Goal: Communication & Community: Answer question/provide support

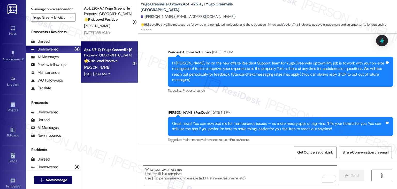
scroll to position [1097, 0]
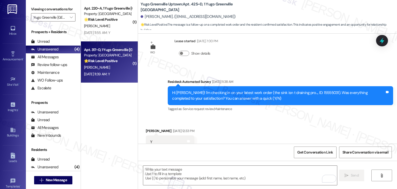
click at [112, 76] on div "Aug 22, 2025 at 11:39 AM: Y Aug 22, 2025 at 11:39 AM: Y" at bounding box center [107, 74] width 49 height 6
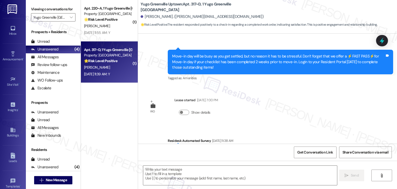
type textarea "Fetching suggested responses. Please feel free to read through the conversation…"
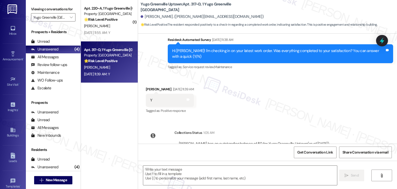
scroll to position [183, 0]
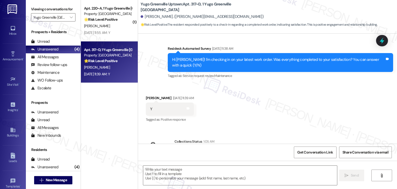
click at [255, 119] on div "Received via SMS Tyler Thomas Aug 22, 2025 at 11:39 AM Y Tags and notes Tagged …" at bounding box center [267, 105] width 259 height 44
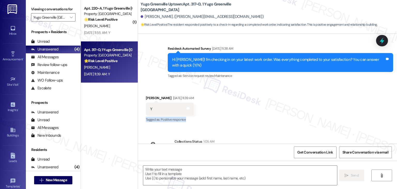
click at [255, 119] on div "Received via SMS Tyler Thomas Aug 22, 2025 at 11:39 AM Y Tags and notes Tagged …" at bounding box center [267, 105] width 259 height 44
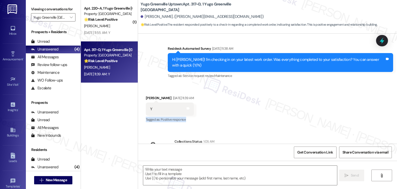
click at [255, 119] on div "Received via SMS Tyler Thomas Aug 22, 2025 at 11:39 AM Y Tags and notes Tagged …" at bounding box center [267, 105] width 259 height 44
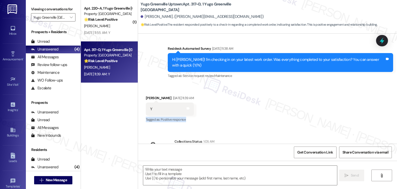
click at [255, 119] on div "Received via SMS Tyler Thomas Aug 22, 2025 at 11:39 AM Y Tags and notes Tagged …" at bounding box center [267, 105] width 259 height 44
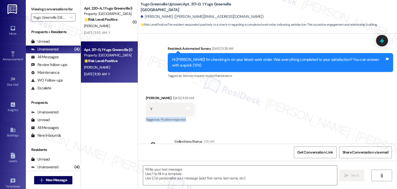
click at [255, 119] on div "Received via SMS Tyler Thomas Aug 22, 2025 at 11:39 AM Y Tags and notes Tagged …" at bounding box center [267, 105] width 259 height 44
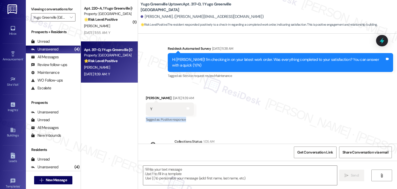
click at [255, 119] on div "Received via SMS Tyler Thomas Aug 22, 2025 at 11:39 AM Y Tags and notes Tagged …" at bounding box center [267, 105] width 259 height 44
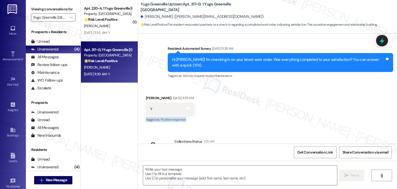
click at [255, 119] on div "Received via SMS Tyler Thomas Aug 22, 2025 at 11:39 AM Y Tags and notes Tagged …" at bounding box center [267, 105] width 259 height 44
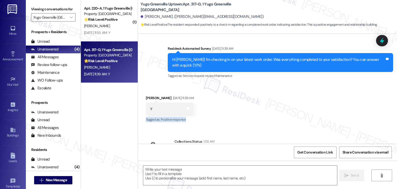
click at [255, 119] on div "Received via SMS Tyler Thomas Aug 22, 2025 at 11:39 AM Y Tags and notes Tagged …" at bounding box center [267, 105] width 259 height 44
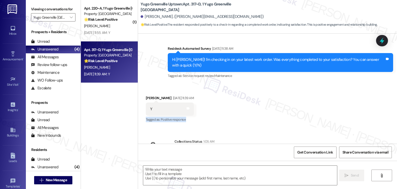
click at [255, 119] on div "Received via SMS Tyler Thomas Aug 22, 2025 at 11:39 AM Y Tags and notes Tagged …" at bounding box center [267, 105] width 259 height 44
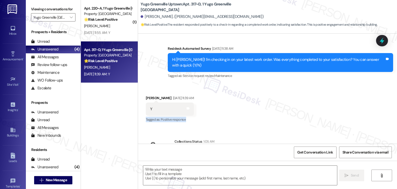
click at [255, 119] on div "Received via SMS Tyler Thomas Aug 22, 2025 at 11:39 AM Y Tags and notes Tagged …" at bounding box center [267, 105] width 259 height 44
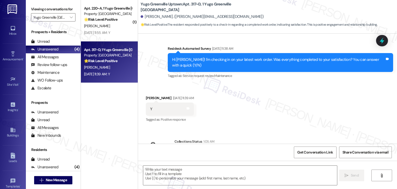
click at [255, 119] on div "Received via SMS Tyler Thomas Aug 22, 2025 at 11:39 AM Y Tags and notes Tagged …" at bounding box center [267, 105] width 259 height 44
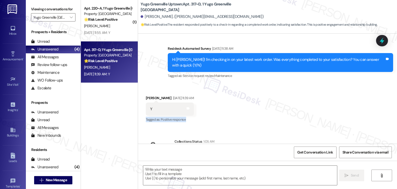
click at [255, 119] on div "Received via SMS Tyler Thomas Aug 22, 2025 at 11:39 AM Y Tags and notes Tagged …" at bounding box center [267, 105] width 259 height 44
click at [254, 119] on div "Received via SMS Tyler Thomas Aug 22, 2025 at 11:39 AM Y Tags and notes Tagged …" at bounding box center [267, 105] width 259 height 44
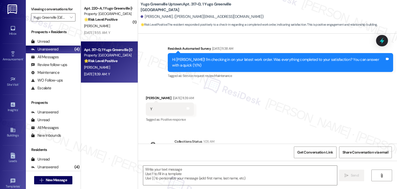
click at [254, 119] on div "Received via SMS Tyler Thomas Aug 22, 2025 at 11:39 AM Y Tags and notes Tagged …" at bounding box center [267, 105] width 259 height 44
click at [255, 119] on div "Received via SMS Tyler Thomas Aug 22, 2025 at 11:39 AM Y Tags and notes Tagged …" at bounding box center [267, 105] width 259 height 44
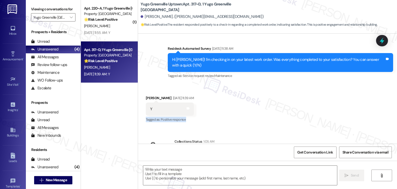
click at [255, 119] on div "Received via SMS Tyler Thomas Aug 22, 2025 at 11:39 AM Y Tags and notes Tagged …" at bounding box center [267, 105] width 259 height 44
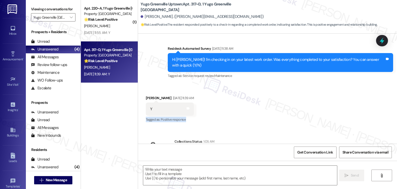
click at [255, 119] on div "Received via SMS Tyler Thomas Aug 22, 2025 at 11:39 AM Y Tags and notes Tagged …" at bounding box center [267, 105] width 259 height 44
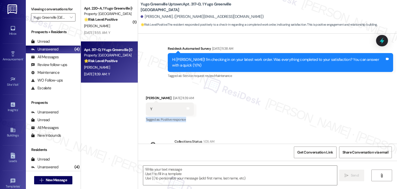
click at [255, 119] on div "Received via SMS Tyler Thomas Aug 22, 2025 at 11:39 AM Y Tags and notes Tagged …" at bounding box center [267, 105] width 259 height 44
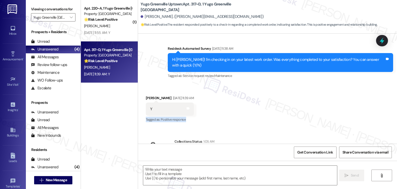
click at [255, 119] on div "Received via SMS Tyler Thomas Aug 22, 2025 at 11:39 AM Y Tags and notes Tagged …" at bounding box center [267, 105] width 259 height 44
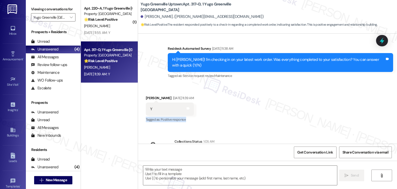
click at [255, 119] on div "Received via SMS Tyler Thomas Aug 22, 2025 at 11:39 AM Y Tags and notes Tagged …" at bounding box center [267, 105] width 259 height 44
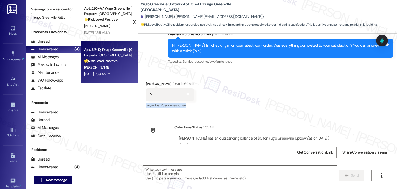
scroll to position [208, 0]
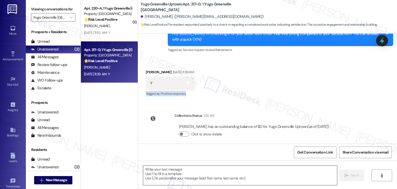
click at [260, 175] on textarea at bounding box center [239, 174] width 193 height 19
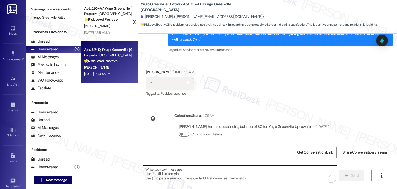
click at [236, 175] on textarea "To enrich screen reader interactions, please activate Accessibility in Grammarl…" at bounding box center [239, 174] width 193 height 19
paste textarea "Hey {{first_name}}! I’m glad to hear your work order was completed to your sati…"
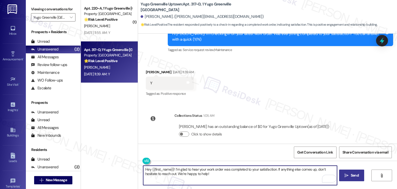
type textarea "Hey {{first_name}}! I’m glad to hear your work order was completed to your sati…"
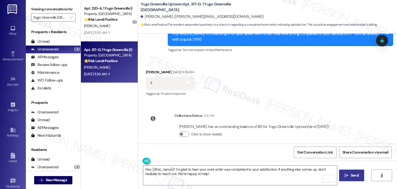
click at [354, 176] on span "Send" at bounding box center [354, 174] width 8 height 5
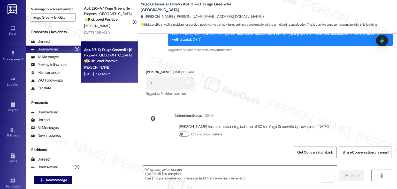
scroll to position [161, 0]
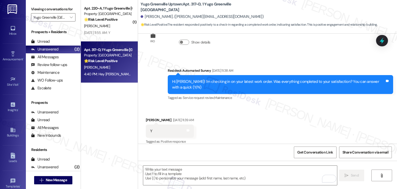
click at [300, 124] on div "Received via SMS Tyler Thomas Aug 22, 2025 at 11:39 AM Y Tags and notes Tagged …" at bounding box center [267, 127] width 259 height 44
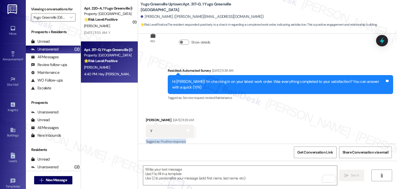
click at [300, 124] on div "Received via SMS Tyler Thomas Aug 22, 2025 at 11:39 AM Y Tags and notes Tagged …" at bounding box center [267, 127] width 259 height 44
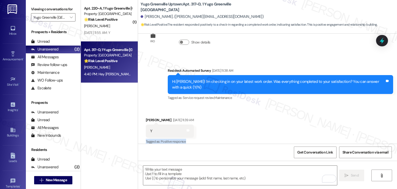
click at [300, 124] on div "Received via SMS Tyler Thomas Aug 22, 2025 at 11:39 AM Y Tags and notes Tagged …" at bounding box center [267, 127] width 259 height 44
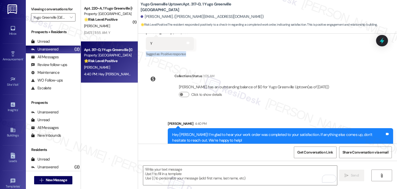
scroll to position [250, 0]
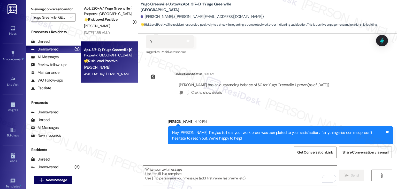
click at [357, 107] on div "Sent via SMS Sarah 4:40 PM Hey Tyler! I’m glad to hear your work order was comp…" at bounding box center [267, 128] width 259 height 42
click at [358, 107] on div "Sent via SMS Sarah 4:40 PM Hey Tyler! I’m glad to hear your work order was comp…" at bounding box center [267, 128] width 259 height 42
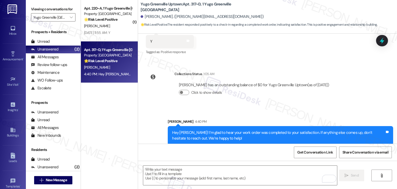
click at [359, 98] on div "Sent via SMS Sarah (ResiDesk) Jul 18, 2025 at 5:47 PM Hi Tyler! We’re so excite…" at bounding box center [267, 89] width 259 height 110
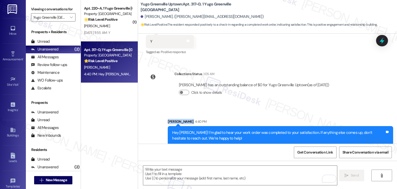
click at [359, 98] on div "Sent via SMS Sarah (ResiDesk) Jul 18, 2025 at 5:47 PM Hi Tyler! We’re so excite…" at bounding box center [267, 89] width 259 height 110
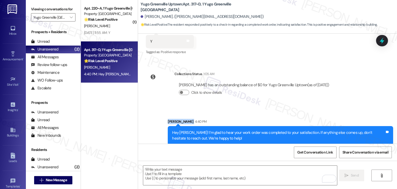
click at [359, 98] on div "Sent via SMS Sarah (ResiDesk) Jul 18, 2025 at 5:47 PM Hi Tyler! We’re so excite…" at bounding box center [267, 89] width 259 height 110
click at [360, 107] on div "Sent via SMS Sarah 4:40 PM Hey Tyler! I’m glad to hear your work order was comp…" at bounding box center [267, 128] width 259 height 42
click at [360, 100] on div "Sent via SMS Sarah (ResiDesk) Jul 18, 2025 at 5:47 PM Hi Tyler! We’re so excite…" at bounding box center [267, 89] width 259 height 110
click at [121, 118] on div "( 1 ) Apt. 220~A, 1 Yugo Greenville Uptown Property: Yugo Greenville Uptown 🌟 R…" at bounding box center [109, 76] width 57 height 152
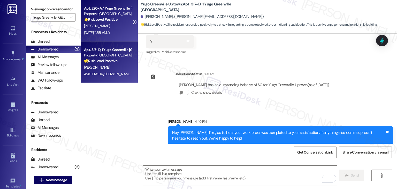
click at [116, 37] on div "Apt. 220~A, 1 Yugo Greenville Uptown Property: Yugo Greenville Uptown 🌟 Risk Le…" at bounding box center [109, 20] width 57 height 41
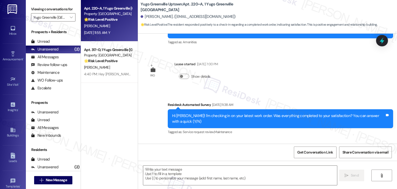
scroll to position [161, 0]
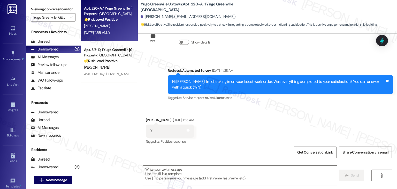
click at [235, 118] on div "Received via SMS Taylor Davis Aug 22, 2025 at 11:55 AM Y Tags and notes Tagged …" at bounding box center [267, 127] width 259 height 44
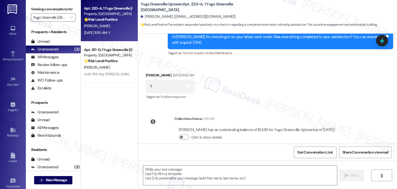
scroll to position [208, 0]
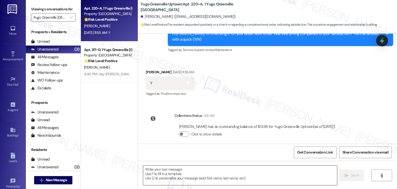
click at [227, 175] on textarea at bounding box center [239, 174] width 193 height 19
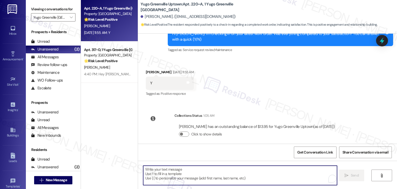
paste textarea "Hey Onkar! I’m glad your latest work order was completed to your satisfaction. …"
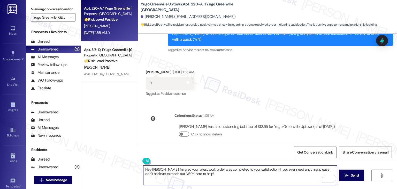
click at [154, 168] on textarea "Hey Onkar! I’m glad your latest work order was completed to your satisfaction. …" at bounding box center [239, 174] width 193 height 19
type textarea "Hey Taylor! I’m glad your latest work order was completed to your satisfaction.…"
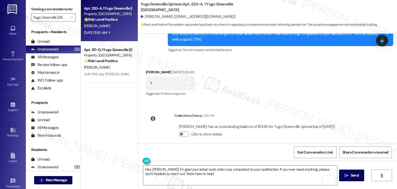
click at [197, 151] on div "Get Conversation Link Share Conversation via email" at bounding box center [267, 151] width 259 height 17
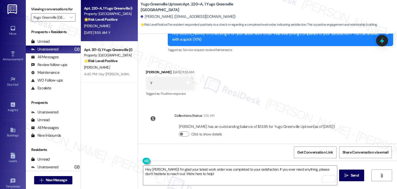
click at [197, 151] on div "Get Conversation Link Share Conversation via email" at bounding box center [267, 151] width 259 height 17
click at [257, 151] on div "Get Conversation Link Share Conversation via email" at bounding box center [267, 151] width 259 height 17
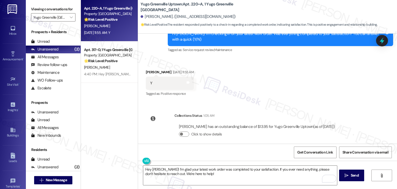
click at [257, 151] on div "Get Conversation Link Share Conversation via email" at bounding box center [267, 151] width 259 height 17
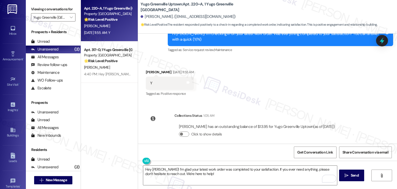
click at [257, 151] on div "Get Conversation Link Share Conversation via email" at bounding box center [267, 151] width 259 height 17
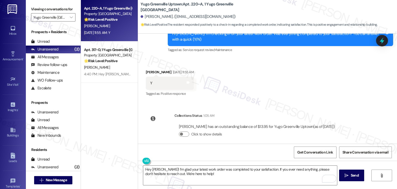
click at [257, 151] on div "Get Conversation Link Share Conversation via email" at bounding box center [267, 151] width 259 height 17
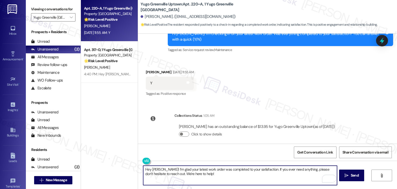
click at [192, 174] on textarea "Hey Taylor! I’m glad your latest work order was completed to your satisfaction.…" at bounding box center [239, 174] width 193 height 19
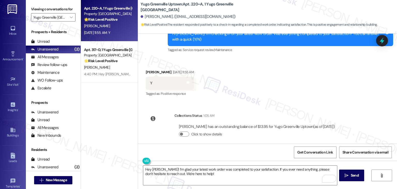
click at [225, 152] on div "Get Conversation Link Share Conversation via email" at bounding box center [267, 151] width 259 height 17
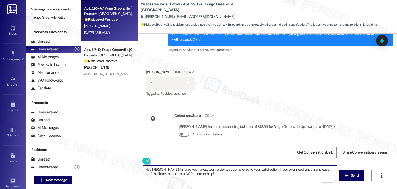
click at [196, 170] on textarea "Hey Taylor! I’m glad your latest work order was completed to your satisfaction.…" at bounding box center [239, 174] width 193 height 19
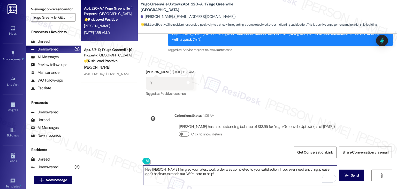
click at [196, 170] on textarea "Hey Taylor! I’m glad your latest work order was completed to your satisfaction.…" at bounding box center [239, 174] width 193 height 19
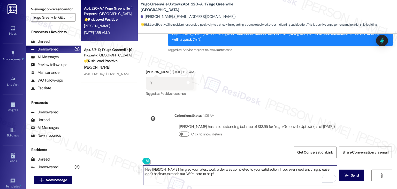
click at [196, 170] on textarea "Hey Taylor! I’m glad your latest work order was completed to your satisfaction.…" at bounding box center [239, 174] width 193 height 19
click at [215, 146] on div "Get Conversation Link Share Conversation via email" at bounding box center [267, 151] width 259 height 17
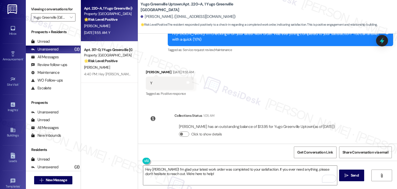
click at [215, 146] on div "Get Conversation Link Share Conversation via email" at bounding box center [267, 151] width 259 height 17
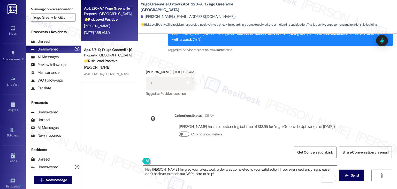
click at [215, 144] on div "Get Conversation Link Share Conversation via email" at bounding box center [267, 151] width 259 height 17
click at [241, 153] on div "Get Conversation Link Share Conversation via email" at bounding box center [267, 151] width 259 height 17
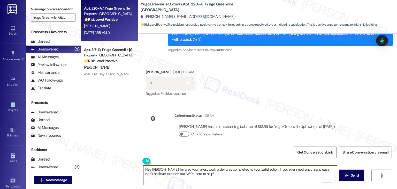
click at [200, 174] on textarea "Hey Taylor! I’m glad your latest work order was completed to your satisfaction.…" at bounding box center [239, 174] width 193 height 19
click at [361, 175] on button " Send" at bounding box center [351, 175] width 25 height 12
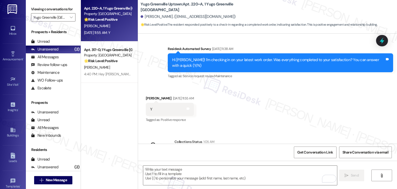
scroll to position [161, 0]
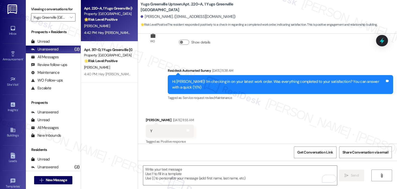
click at [292, 113] on div "Received via SMS Taylor Davis Aug 22, 2025 at 11:55 AM Y Tags and notes Tagged …" at bounding box center [267, 127] width 259 height 44
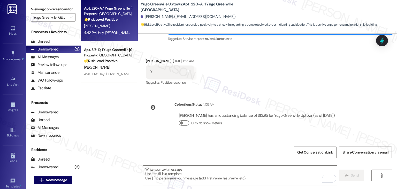
scroll to position [250, 0]
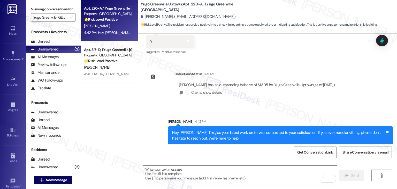
click at [263, 107] on div "Sent via SMS Sarah 4:42 PM Hey Taylor! I’m glad your latest work order was comp…" at bounding box center [267, 128] width 259 height 42
click at [69, 19] on span "" at bounding box center [71, 17] width 5 height 8
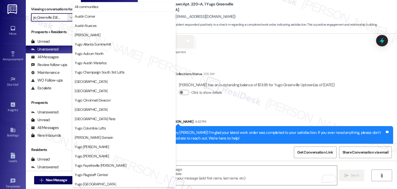
scroll to position [177, 0]
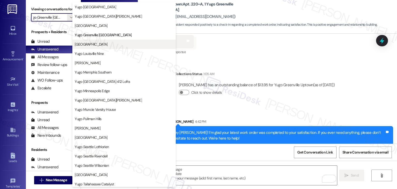
click at [107, 44] on span "Yugo Lexington Campus Court" at bounding box center [91, 44] width 33 height 5
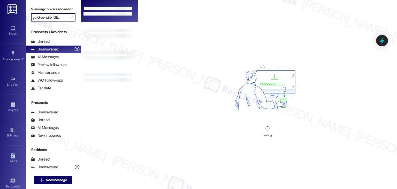
type input "Yugo Lexington Campus Court"
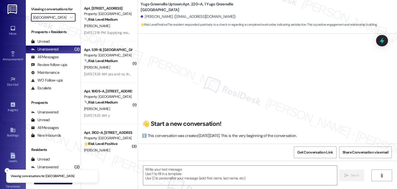
type textarea "Fetching suggested responses. Please feel free to read through the conversation…"
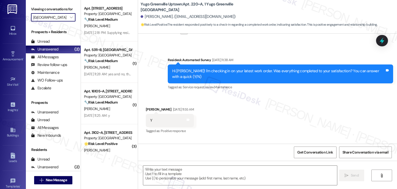
scroll to position [257, 0]
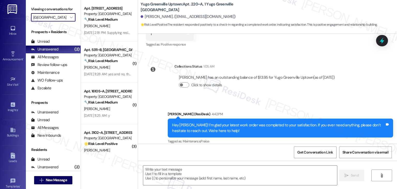
click at [250, 99] on div "Sent via SMS Sarah (ResiDesk) 4:42 PM Hey Taylor! I’m glad your latest work ord…" at bounding box center [267, 123] width 259 height 49
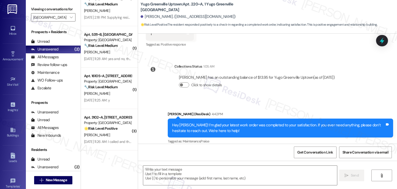
scroll to position [0, 0]
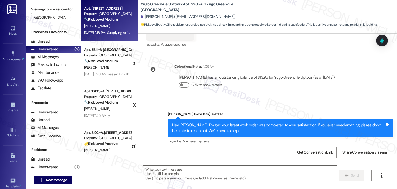
click at [117, 31] on div "Aug 22, 2025 at 2:18 PM: Supplying residents with shopping carts or some sort o…" at bounding box center [256, 32] width 345 height 5
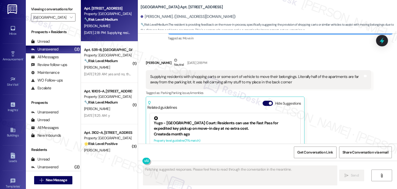
scroll to position [135, 0]
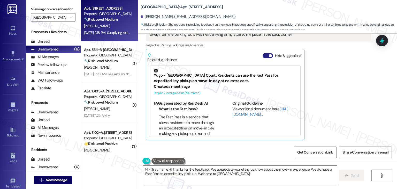
click at [264, 55] on button "Hide Suggestions" at bounding box center [267, 55] width 10 height 5
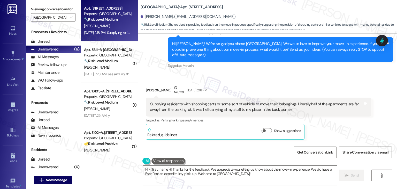
scroll to position [60, 0]
click at [302, 75] on div "Received via SMS Kacie Watkins Neutral Aug 22, 2025 at 2:18 PM Supplying reside…" at bounding box center [267, 108] width 259 height 70
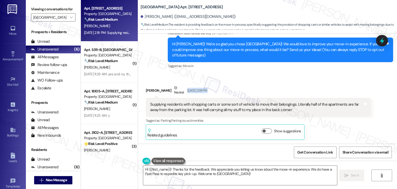
click at [302, 75] on div "Received via SMS Kacie Watkins Neutral Aug 22, 2025 at 2:18 PM Supplying reside…" at bounding box center [267, 108] width 259 height 70
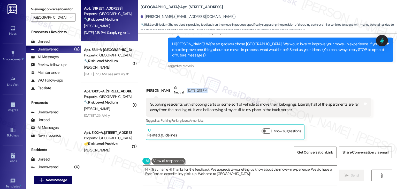
click at [302, 75] on div "Received via SMS Kacie Watkins Neutral Aug 22, 2025 at 2:18 PM Supplying reside…" at bounding box center [267, 108] width 259 height 70
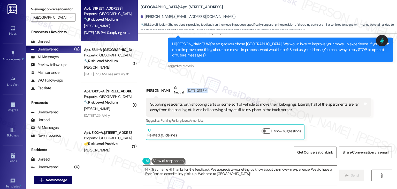
click at [302, 75] on div "Received via SMS Kacie Watkins Neutral Aug 22, 2025 at 2:18 PM Supplying reside…" at bounding box center [267, 108] width 259 height 70
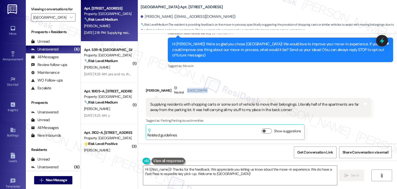
click at [302, 75] on div "Received via SMS Kacie Watkins Neutral Aug 22, 2025 at 2:18 PM Supplying reside…" at bounding box center [267, 108] width 259 height 70
click at [298, 76] on div "Received via SMS Kacie Watkins Neutral Aug 22, 2025 at 2:18 PM Supplying reside…" at bounding box center [267, 108] width 259 height 70
click at [249, 83] on div "Received via SMS Kacie Watkins Neutral Aug 22, 2025 at 2:18 PM Supplying reside…" at bounding box center [258, 112] width 233 height 62
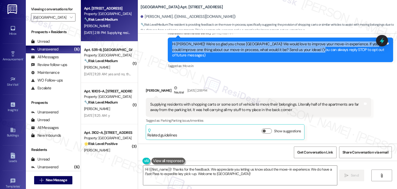
drag, startPoint x: 306, startPoint y: 50, endPoint x: 150, endPoint y: 44, distance: 156.1
click at [150, 44] on div "Survey, sent via SMS Residesk Automated Survey Aug 22, 2025 at 11:25 AM Hi Kaci…" at bounding box center [267, 46] width 259 height 55
copy div "Hi Kacie! We're so glad you chose Yugo Lexington Campus Court! We would love to…"
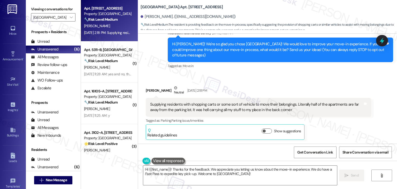
click at [227, 107] on div "Supplying residents with shopping carts or some sort of vehicle to move their b…" at bounding box center [256, 107] width 213 height 11
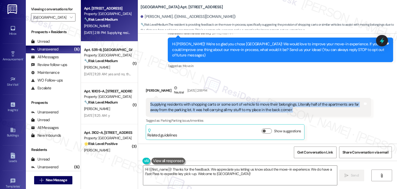
click at [227, 107] on div "Supplying residents with shopping carts or some sort of vehicle to move their b…" at bounding box center [256, 107] width 213 height 11
copy div "Supplying residents with shopping carts or some sort of vehicle to move their b…"
click at [241, 170] on textarea "Hi {{first_name}}! Thanks for the feedback. We appreciate you letting us know a…" at bounding box center [239, 174] width 193 height 19
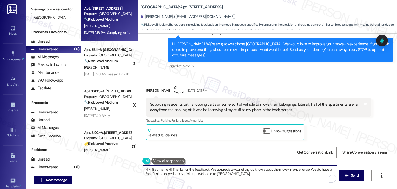
paste textarea "Kacie, thank you so much for your feedback. I’m sorry to hear how tough it was …"
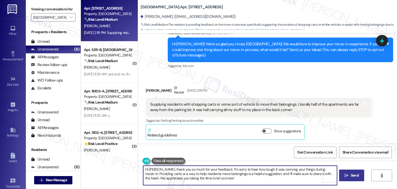
type textarea "Hi Kacie, thank you so much for your feedback. I’m sorry to hear how tough it w…"
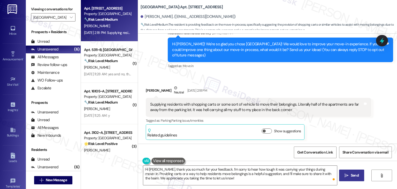
click at [354, 174] on span "Send" at bounding box center [354, 174] width 8 height 5
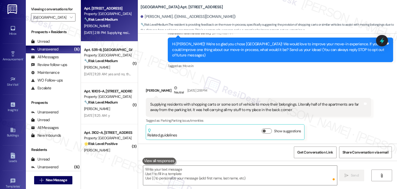
scroll to position [59, 0]
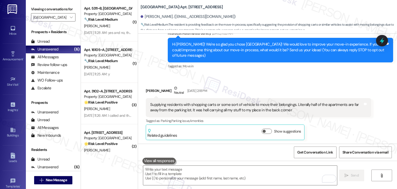
click at [324, 128] on div "Kacie Watkins Neutral Aug 22, 2025 at 2:18 PM Supplying residents with shopping…" at bounding box center [258, 112] width 225 height 54
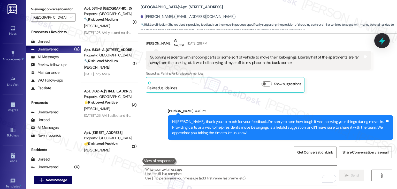
click at [382, 38] on icon at bounding box center [382, 41] width 6 height 8
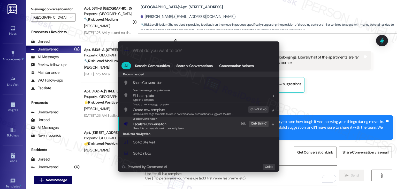
click at [164, 126] on span "Share this conversation with property team" at bounding box center [158, 128] width 51 height 4
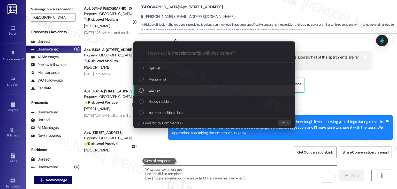
click at [141, 90] on div "List of options" at bounding box center [141, 90] width 5 height 5
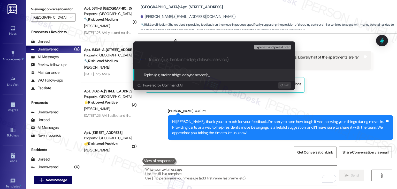
paste input "Move-In Feedback – Suggestion for Carts/Assistance with Carrying Belongings"
type input "Move-In Feedback – Suggestion for Carts/Assistance with Carrying Belongings"
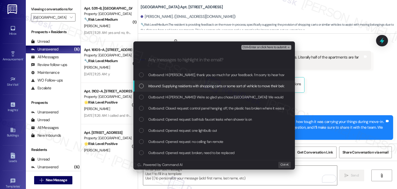
click at [140, 87] on div "List of options" at bounding box center [141, 85] width 5 height 5
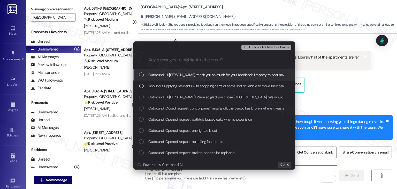
click at [264, 48] on span "Ctrl+Enter or click here to submit" at bounding box center [264, 47] width 44 height 4
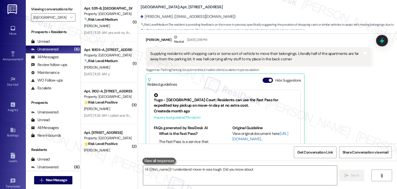
scroll to position [135, 0]
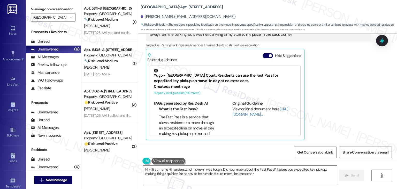
type textarea "Hi {{first_name}}! I understand move-in was tough. Did you know about the Fast …"
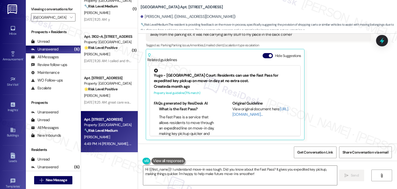
scroll to position [96, 0]
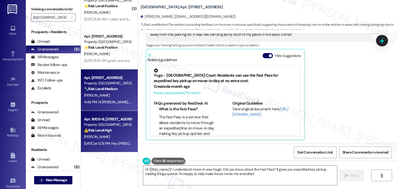
click at [104, 146] on div "Yesterday at 12:13 PM: Hey Danial, we appreciate your text! We'll be back at 11…" at bounding box center [107, 143] width 49 height 6
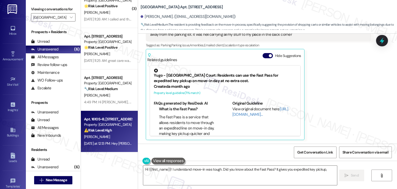
type textarea "Hi {{first_name}}! I understand move-in was tough. Did you know about the Fast …"
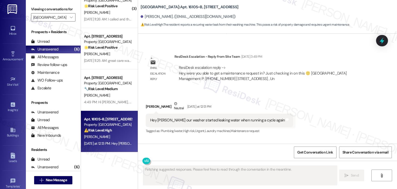
scroll to position [2378, 0]
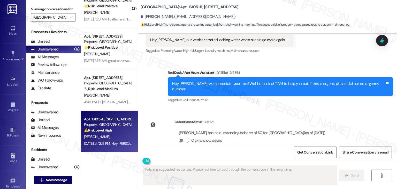
click at [298, 58] on div "Sent via SMS ResiDesk After Hours Assistant Yesterday at 12:13 PM Hey Danial, w…" at bounding box center [267, 82] width 259 height 49
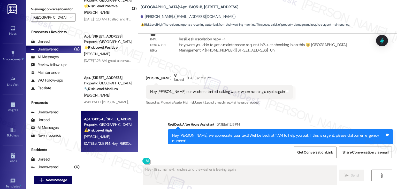
click at [301, 81] on div "Received via SMS Danial Woods Neutral Yesterday at 12:13 PM Hey Sarah our washe…" at bounding box center [267, 85] width 259 height 49
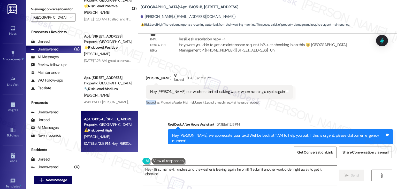
click at [301, 81] on div "Received via SMS Danial Woods Neutral Yesterday at 12:13 PM Hey Sarah our washe…" at bounding box center [267, 85] width 259 height 49
type textarea "Hey {{first_name}}, I understand the washer is leaking again. I'm on it! I'll s…"
click at [301, 80] on div "Received via SMS Danial Woods Neutral Yesterday at 12:13 PM Hey Sarah our washe…" at bounding box center [267, 85] width 259 height 49
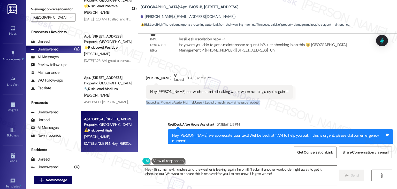
click at [301, 80] on div "Received via SMS Danial Woods Neutral Yesterday at 12:13 PM Hey Sarah our washe…" at bounding box center [267, 85] width 259 height 49
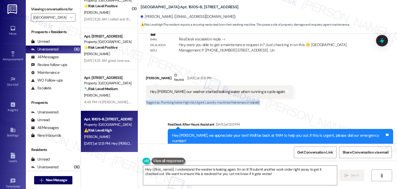
click at [301, 80] on div "Received via SMS Danial Woods Neutral Yesterday at 12:13 PM Hey Sarah our washe…" at bounding box center [267, 85] width 259 height 49
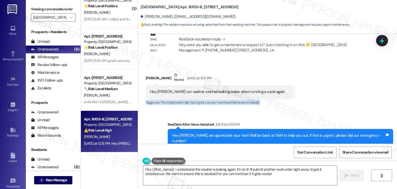
click at [301, 80] on div "Received via SMS Danial Woods Neutral Yesterday at 12:13 PM Hey Sarah our washe…" at bounding box center [267, 85] width 259 height 49
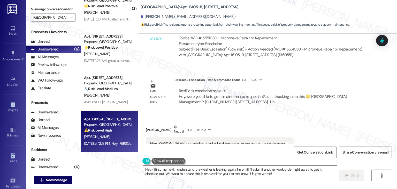
click at [299, 117] on div "Received via SMS Danial Woods Neutral Yesterday at 12:13 PM Hey Sarah our washe…" at bounding box center [267, 136] width 259 height 49
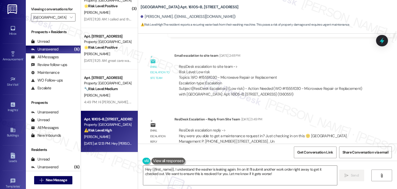
scroll to position [2223, 0]
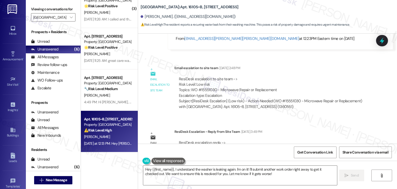
click at [300, 125] on div "Email escalation reply ResiDesk Escalation - Reply From Site Team Aug 12, 2025 …" at bounding box center [258, 144] width 233 height 39
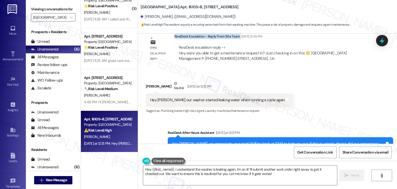
scroll to position [2326, 0]
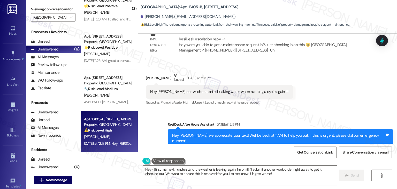
click at [309, 110] on div "Sent via SMS ResiDesk After Hours Assistant Yesterday at 12:13 PM Hey Danial, w…" at bounding box center [267, 134] width 259 height 49
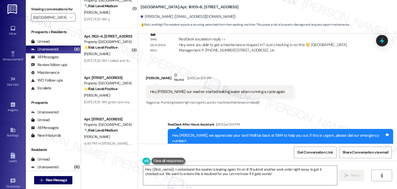
click at [309, 110] on div "Sent via SMS ResiDesk After Hours Assistant Yesterday at 12:13 PM Hey Danial, w…" at bounding box center [267, 134] width 259 height 49
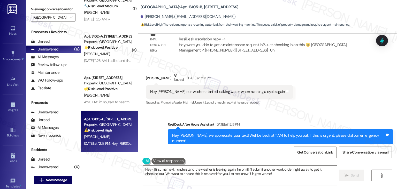
click at [236, 89] on div "Hey Sarah our washer started leaking water when running a cycle again" at bounding box center [217, 91] width 135 height 5
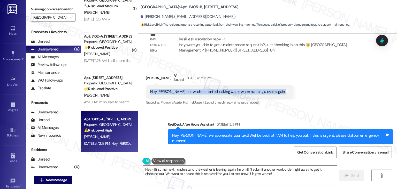
click at [236, 89] on div "Hey Sarah our washer started leaking water when running a cycle again" at bounding box center [217, 91] width 135 height 5
copy div "Hey Sarah our washer started leaking water when running a cycle again Tags and …"
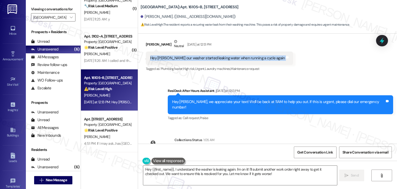
scroll to position [2352, 0]
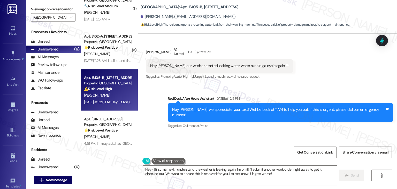
click at [144, 15] on div "Danial Woods. (woodsdanial3@gmail.com)" at bounding box center [188, 16] width 95 height 5
copy div "Danial"
drag, startPoint x: 332, startPoint y: 61, endPoint x: 335, endPoint y: 60, distance: 3.8
click at [332, 61] on div "Received via SMS Danial Woods Neutral Yesterday at 12:13 PM Hey Sarah our washe…" at bounding box center [267, 59] width 259 height 49
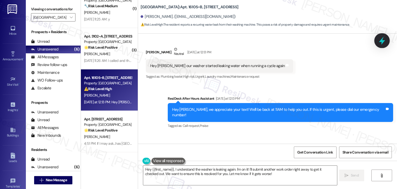
click at [382, 40] on icon at bounding box center [382, 41] width 6 height 8
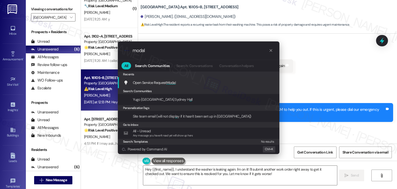
type input "modal"
click at [181, 82] on div "Open Service Request Modal Add shortcut" at bounding box center [198, 83] width 151 height 6
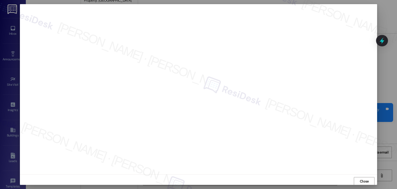
scroll to position [0, 0]
click at [368, 181] on span "Close" at bounding box center [363, 180] width 11 height 5
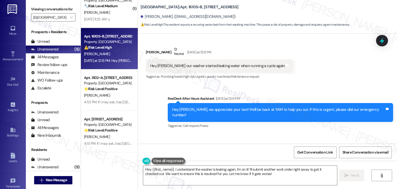
click at [326, 124] on div "Survey, sent via SMS Residesk Automated Survey Mar 17, 2025 at 11:29 AM Hi Dani…" at bounding box center [267, 89] width 259 height 110
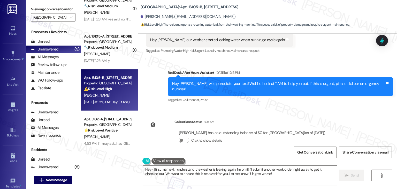
click at [305, 97] on div "Survey, sent via SMS Residesk Automated Survey Mar 17, 2025 at 11:29 AM Hi Dani…" at bounding box center [267, 89] width 259 height 110
click at [371, 123] on div "Survey, sent via SMS Residesk Automated Survey Mar 17, 2025 at 11:29 AM Hi Dani…" at bounding box center [267, 89] width 259 height 110
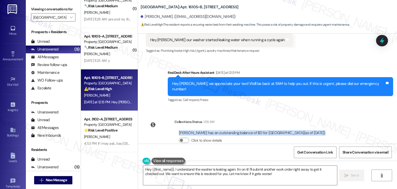
click at [371, 123] on div "Survey, sent via SMS Residesk Automated Survey Mar 17, 2025 at 11:29 AM Hi Dani…" at bounding box center [267, 89] width 259 height 110
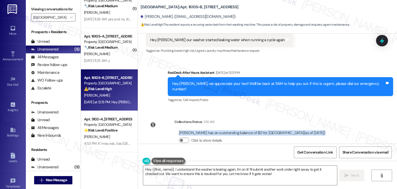
click at [371, 123] on div "Survey, sent via SMS Residesk Automated Survey Mar 17, 2025 at 11:29 AM Hi Dani…" at bounding box center [267, 89] width 259 height 110
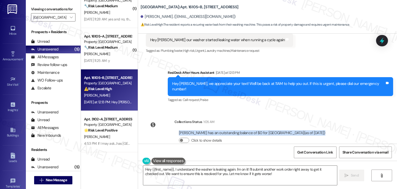
click at [371, 123] on div "Survey, sent via SMS Residesk Automated Survey Mar 17, 2025 at 11:29 AM Hi Dani…" at bounding box center [267, 89] width 259 height 110
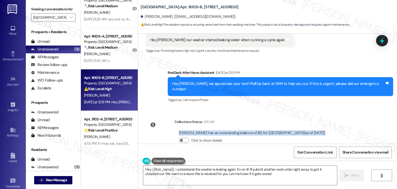
click at [371, 123] on div "Survey, sent via SMS Residesk Automated Survey Mar 17, 2025 at 11:29 AM Hi Dani…" at bounding box center [267, 89] width 259 height 110
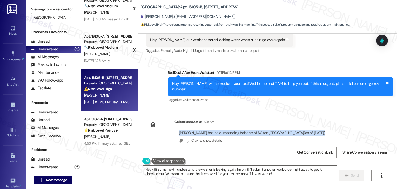
click at [371, 123] on div "Survey, sent via SMS Residesk Automated Survey Mar 17, 2025 at 11:29 AM Hi Dani…" at bounding box center [267, 89] width 259 height 110
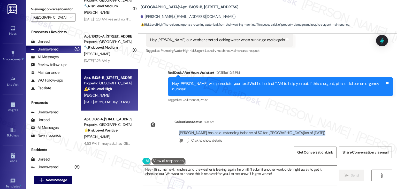
click at [371, 123] on div "Survey, sent via SMS Residesk Automated Survey Mar 17, 2025 at 11:29 AM Hi Dani…" at bounding box center [267, 89] width 259 height 110
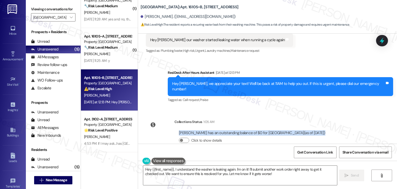
click at [371, 123] on div "Survey, sent via SMS Residesk Automated Survey Mar 17, 2025 at 11:29 AM Hi Dani…" at bounding box center [267, 89] width 259 height 110
drag, startPoint x: 371, startPoint y: 123, endPoint x: 370, endPoint y: 121, distance: 2.9
click at [372, 123] on div "Survey, sent via SMS Residesk Automated Survey Mar 17, 2025 at 11:29 AM Hi Dani…" at bounding box center [267, 89] width 259 height 110
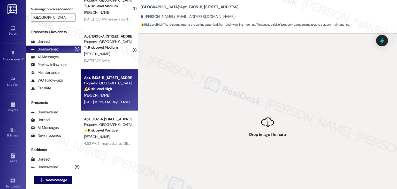
drag, startPoint x: 369, startPoint y: 121, endPoint x: 372, endPoint y: 123, distance: 3.1
click at [373, 124] on div " Drop image file here" at bounding box center [267, 128] width 259 height 189
click at [107, 94] on div "D. Woods" at bounding box center [107, 95] width 49 height 6
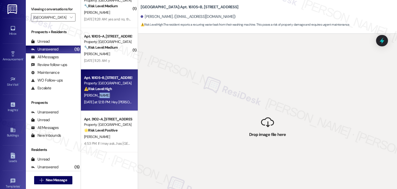
click at [107, 93] on div "D. Woods" at bounding box center [107, 95] width 49 height 6
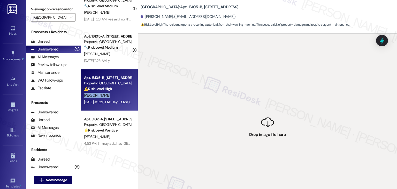
click at [107, 93] on div "D. Woods" at bounding box center [107, 95] width 49 height 6
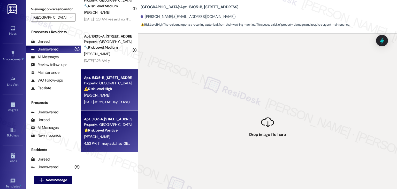
click at [113, 127] on div "🌟 Risk Level: Positive The resident confirmed the work order was completed to t…" at bounding box center [108, 129] width 48 height 5
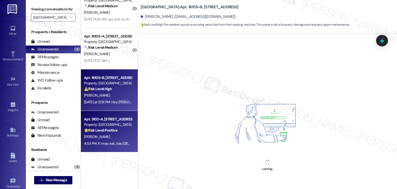
click at [112, 91] on div "Apt. 16105~B, 16 Yugo Lexington Campus Court Property: Yugo Lexington Campus Co…" at bounding box center [107, 83] width 49 height 18
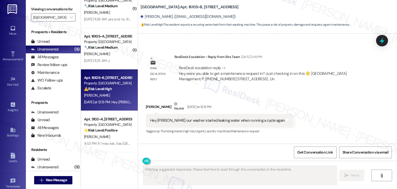
scroll to position [2286, 0]
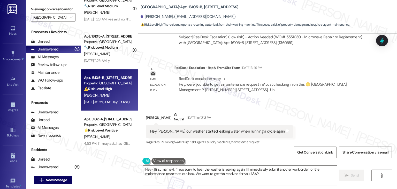
click at [299, 104] on div "Received via SMS Danial Woods Neutral Yesterday at 12:13 PM Hey Sarah our washe…" at bounding box center [267, 124] width 259 height 49
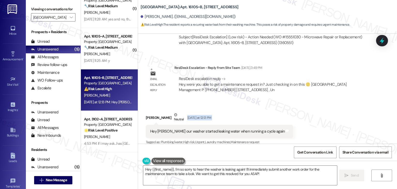
click at [300, 104] on div "Received via SMS Danial Woods Neutral Yesterday at 12:13 PM Hey Sarah our washe…" at bounding box center [267, 124] width 259 height 49
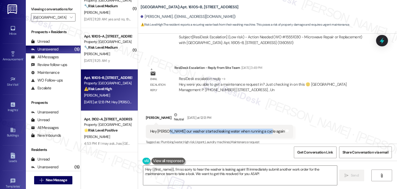
drag, startPoint x: 165, startPoint y: 126, endPoint x: 260, endPoint y: 128, distance: 95.1
click at [260, 128] on div "Hey Sarah our washer started leaking water when running a cycle again" at bounding box center [217, 130] width 135 height 5
copy div "our washer started leaking water when running a cycle again"
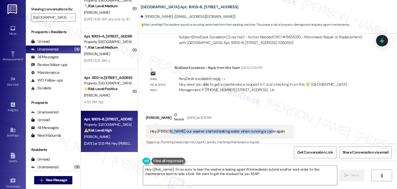
click at [313, 117] on div "Received via SMS Danial Woods Neutral Yesterday at 12:13 PM Hey Sarah our washe…" at bounding box center [267, 124] width 259 height 49
click at [225, 175] on textarea "Hey {{first_name}}, I'm so sorry to hear the washer is leaking again! I'll imme…" at bounding box center [239, 174] width 193 height 19
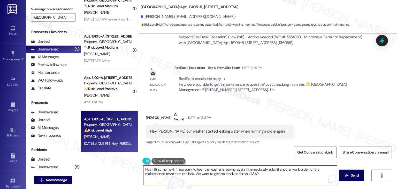
click at [225, 175] on textarea "Hey {{first_name}}, I'm so sorry to hear the washer is leaking again! I'll imme…" at bounding box center [239, 174] width 193 height 19
paste textarea "i Danial, thanks for letting us know. Can you tell us where the water seems to …"
type textarea "Hi Danial, thanks for letting us know. Can you tell us where the water seems to…"
click at [252, 173] on textarea "Hi Danial, thanks for letting us know. Can you tell us where the water seems to…" at bounding box center [239, 174] width 193 height 19
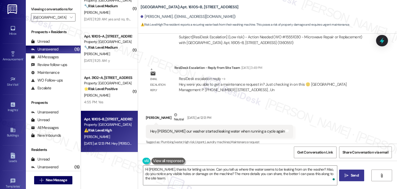
click at [360, 175] on button " Send" at bounding box center [351, 175] width 25 height 12
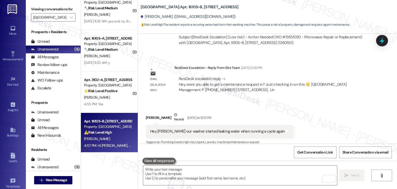
scroll to position [55, 0]
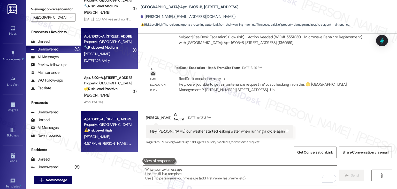
click at [121, 55] on div "M. Green" at bounding box center [107, 54] width 49 height 6
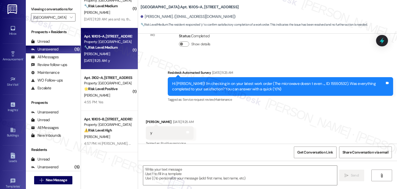
scroll to position [131, 0]
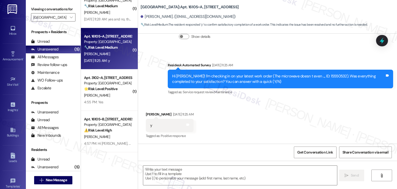
type textarea "Fetching suggested responses. Please feel free to read through the conversation…"
click at [279, 128] on div "Received via SMS Makyah Green Aug 22, 2025 at 11:25 AM y Tags and notes Tagged …" at bounding box center [267, 122] width 259 height 44
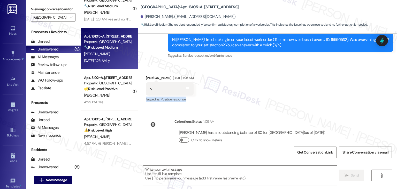
scroll to position [179, 0]
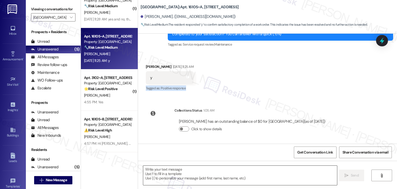
click at [174, 171] on textarea at bounding box center [239, 174] width 193 height 19
paste textarea "Hey Onkar! I’m glad your latest work order was completed to your satisfaction. …"
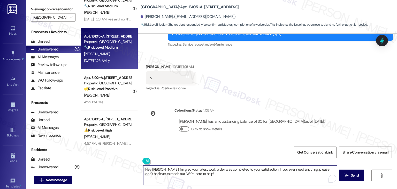
click at [146, 65] on div "Makyah Green Aug 22, 2025 at 11:25 AM" at bounding box center [170, 67] width 48 height 7
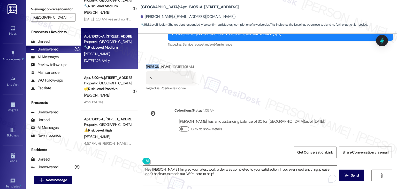
click at [146, 65] on div "Makyah Green Aug 22, 2025 at 11:25 AM" at bounding box center [170, 67] width 48 height 7
copy div "Makyah"
click at [153, 168] on textarea "Hey Onkar! I’m glad your latest work order was completed to your satisfaction. …" at bounding box center [239, 174] width 193 height 19
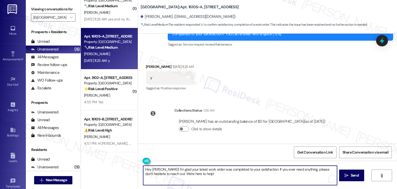
click at [153, 168] on textarea "Hey Onkar! I’m glad your latest work order was completed to your satisfaction. …" at bounding box center [239, 174] width 193 height 19
paste textarea "Makyah"
type textarea "Hey Makyah! I’m glad your latest work order was completed to your satisfaction.…"
click at [354, 173] on span "Send" at bounding box center [354, 174] width 8 height 5
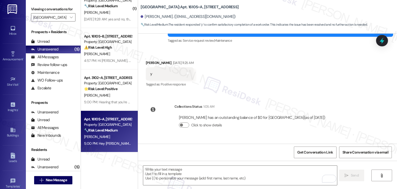
scroll to position [220, 0]
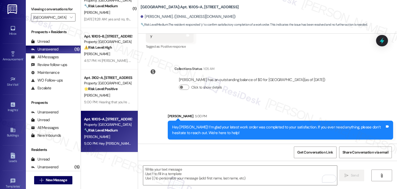
click at [330, 90] on div "Makyah Green has an outstanding balance of $0 for Yugo Lexington Campus Court (…" at bounding box center [251, 85] width 155 height 25
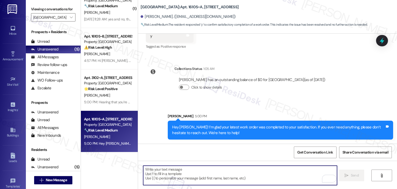
click at [182, 171] on textarea "To enrich screen reader interactions, please activate Accessibility in Grammarl…" at bounding box center [239, 174] width 193 height 19
paste textarea "We're eager to know if {{property}} has met your expectations. Your feedback is…"
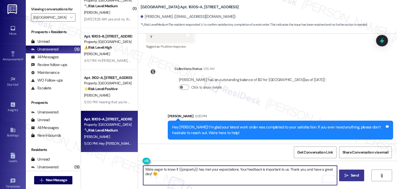
type textarea "We're eager to know if {{property}} has met your expectations. Your feedback is…"
click at [351, 177] on span "Send" at bounding box center [354, 174] width 8 height 5
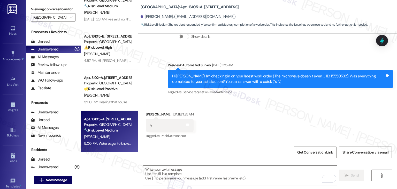
scroll to position [262, 0]
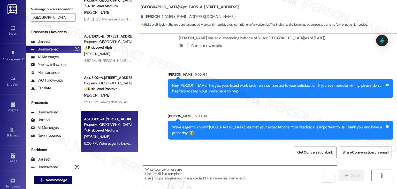
click at [263, 110] on div "Sent via SMS Sarah 5:00 PM We're eager to know if Yugo Lexington Campus Court h…" at bounding box center [280, 126] width 233 height 34
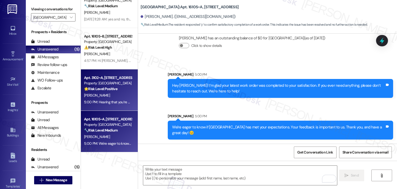
click at [112, 106] on div "Apt. 3102~A, 3 Yugo Lexington Campus Court Property: Yugo Lexington Campus Cour…" at bounding box center [109, 89] width 57 height 41
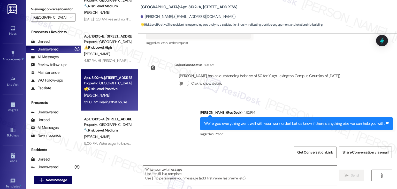
scroll to position [669, 0]
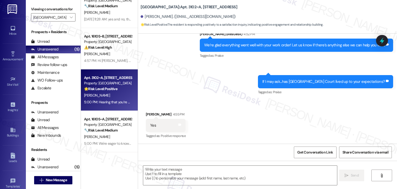
type textarea "Fetching suggested responses. Please feel free to read through the conversation…"
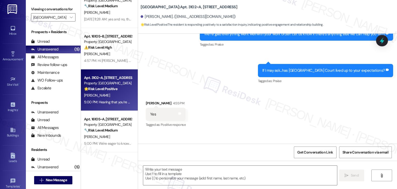
scroll to position [719, 0]
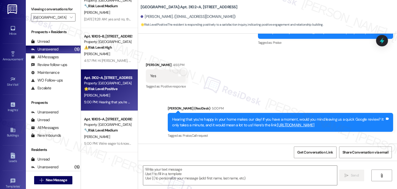
click at [229, 76] on div "Received via SMS Christopher Jackel 4:55 PM Yes Tags and notes Tagged as: Posit…" at bounding box center [267, 72] width 259 height 44
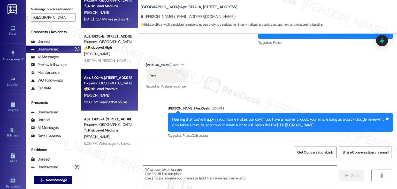
click at [105, 16] on div "Aug 22, 2025 at 11:28 AM: yes and no, the portable ac unit was left in my apart…" at bounding box center [107, 19] width 49 height 6
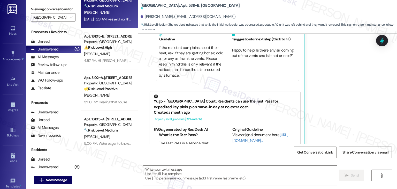
scroll to position [496, 0]
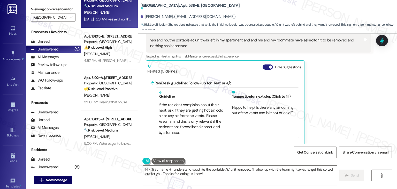
click at [262, 64] on button "Hide Suggestions" at bounding box center [267, 66] width 10 height 5
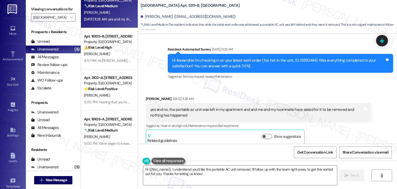
click at [306, 77] on div "Survey, sent via SMS Residesk Automated Survey Aug 22, 2025 at 11:25 AM Hi Alex…" at bounding box center [280, 63] width 233 height 41
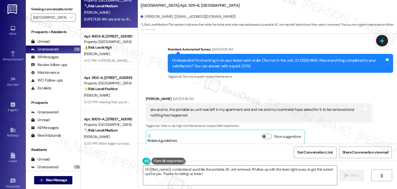
click at [256, 76] on div "Survey, sent via SMS Residesk Automated Survey Aug 22, 2025 at 11:25 AM Hi Alex…" at bounding box center [280, 63] width 233 height 41
click at [189, 61] on div "Hi Alexandria! I'm checking in on your latest work order (Too hot in the unit.,…" at bounding box center [278, 63] width 213 height 11
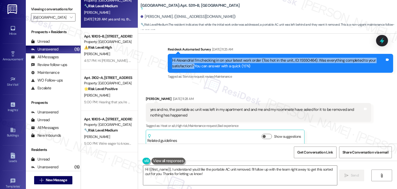
drag, startPoint x: 190, startPoint y: 61, endPoint x: 164, endPoint y: 55, distance: 27.1
click at [164, 55] on div "Survey, sent via SMS Residesk Automated Survey Aug 22, 2025 at 11:25 AM Hi Alex…" at bounding box center [280, 63] width 233 height 41
copy div "Hi Alexandria! I'm checking in on your latest work order (Too hot in the unit.,…"
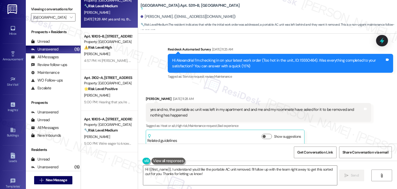
click at [176, 111] on div "yes and no, the portable ac unit was left in my apartment and and me and my roo…" at bounding box center [256, 112] width 213 height 11
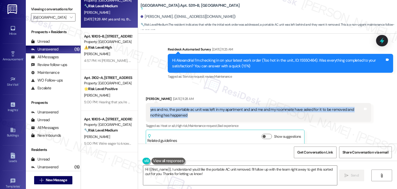
click at [176, 111] on div "yes and no, the portable ac unit was left in my apartment and and me and my roo…" at bounding box center [256, 112] width 213 height 11
copy div "yes and no, the portable ac unit was left in my apartment and and me and my roo…"
click at [242, 167] on textarea "Hi {{first_name}}, I understand you'd like the portable AC unit removed. I'll f…" at bounding box center [239, 174] width 193 height 19
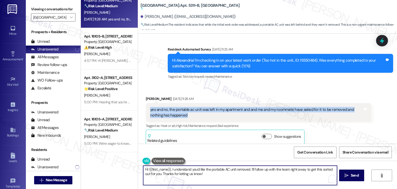
paste textarea "Alexandria, thank you for the update. I’m glad the main issue was addressed, bu…"
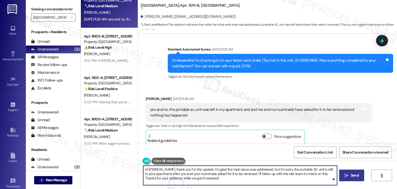
type textarea "Hi Alexandria, thank you for the update. I’m glad the main issue was addressed,…"
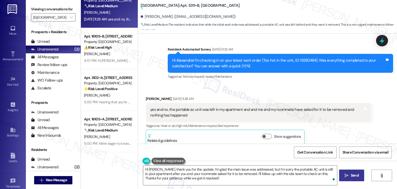
click at [350, 175] on span "Send" at bounding box center [354, 174] width 8 height 5
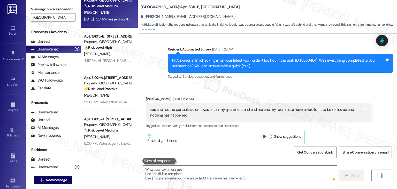
scroll to position [349, 0]
drag, startPoint x: 196, startPoint y: 146, endPoint x: 232, endPoint y: 128, distance: 40.9
click at [196, 146] on div "Get Conversation Link Share Conversation via email" at bounding box center [267, 151] width 259 height 17
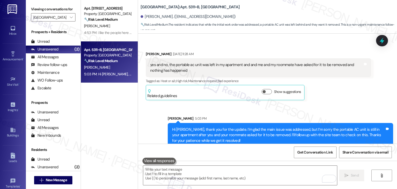
scroll to position [396, 0]
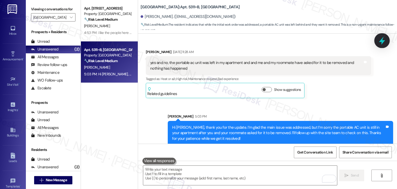
click at [381, 41] on icon at bounding box center [382, 41] width 6 height 8
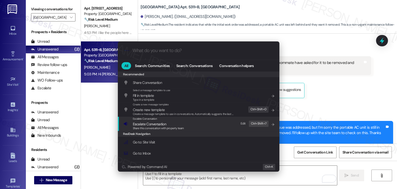
click at [154, 129] on span "Share this conversation with property team" at bounding box center [158, 128] width 51 height 4
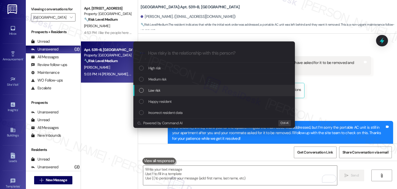
click at [141, 90] on div "List of options" at bounding box center [141, 90] width 5 height 5
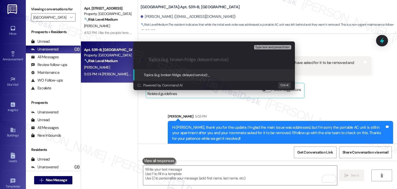
paste input "create a subject line for this issue/concern"
type input "create a subject line for this issue/concern"
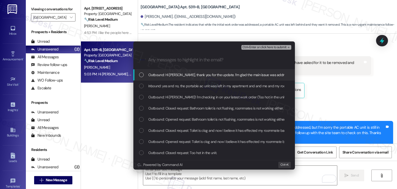
click at [329, 109] on div "Escalate Conversation Low risk create a subject line for this issue/concern Any…" at bounding box center [198, 94] width 397 height 189
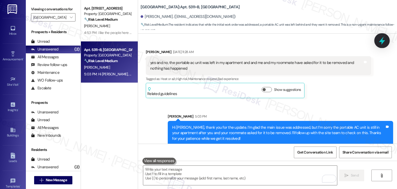
click at [381, 42] on icon at bounding box center [382, 41] width 6 height 8
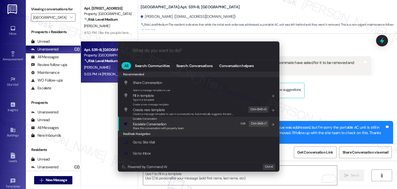
click at [157, 125] on span "Escalate Conversation" at bounding box center [149, 123] width 33 height 5
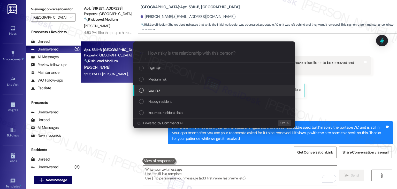
click at [142, 91] on div "List of options" at bounding box center [141, 90] width 5 height 5
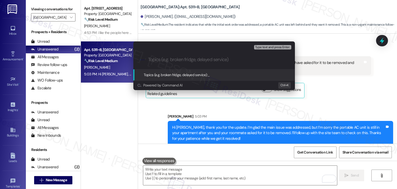
paste input "Follow-Up Needed – Removal of Portable AC Unit from Apartment"
click at [178, 60] on input "Follow-Up Needed – Removal of Portable AC Unit from Apartment" at bounding box center [216, 59] width 136 height 5
type input "Follow-Up – Removal of Portable AC Unit from Apartment"
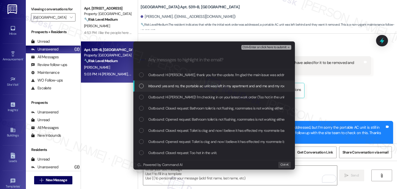
click at [142, 85] on div "List of options" at bounding box center [141, 85] width 5 height 5
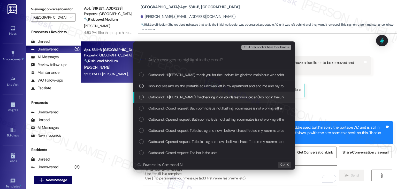
click at [142, 96] on div "List of options" at bounding box center [141, 97] width 5 height 5
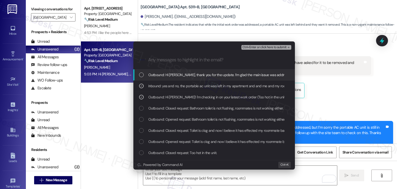
click at [263, 47] on span "Ctrl+Enter or click here to submit" at bounding box center [264, 47] width 44 height 4
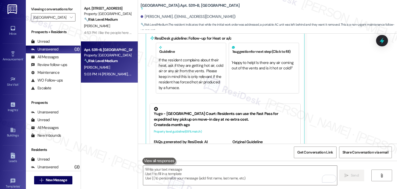
scroll to position [496, 0]
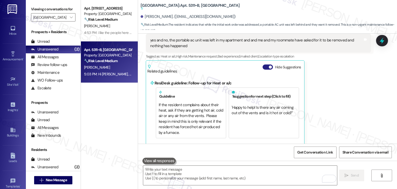
click at [263, 64] on button "Hide Suggestions" at bounding box center [267, 66] width 10 height 5
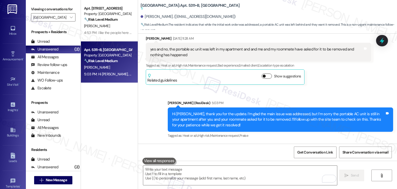
scroll to position [404, 0]
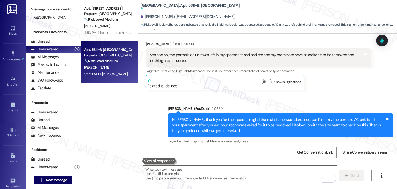
click at [331, 86] on div "Received via SMS Alexandria Glover Aug 22, 2025 at 11:28 AM yes and no, the por…" at bounding box center [258, 65] width 233 height 57
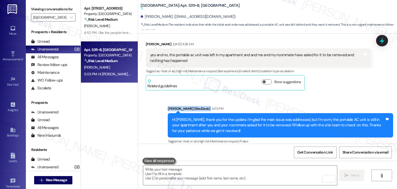
click at [331, 86] on div "Received via SMS Alexandria Glover Aug 22, 2025 at 11:28 AM yes and no, the por…" at bounding box center [258, 65] width 233 height 57
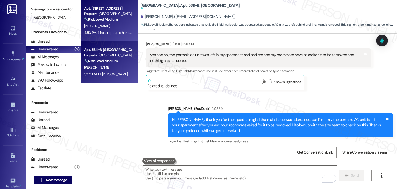
click at [116, 35] on div "4:53 PM: i like the people here a lot. sometimes things break and they ~eventua…" at bounding box center [198, 32] width 229 height 5
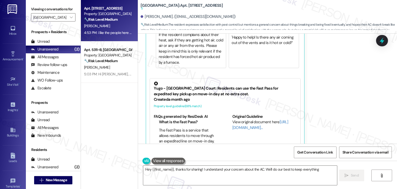
scroll to position [464, 0]
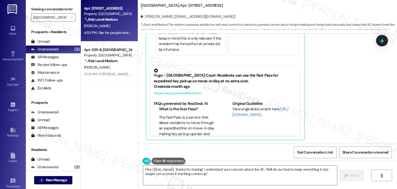
click at [323, 87] on div "Hayden Wheeler 4:53 PM i like the people here a lot. sometimes things break and…" at bounding box center [258, 42] width 225 height 196
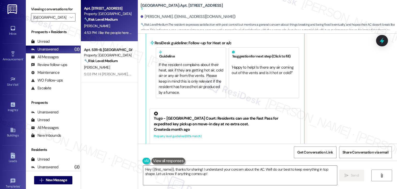
scroll to position [413, 0]
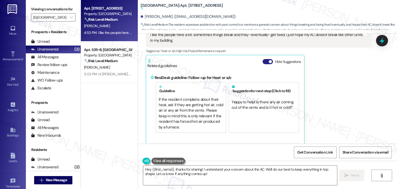
click at [262, 63] on button "Hide Suggestions" at bounding box center [267, 61] width 10 height 5
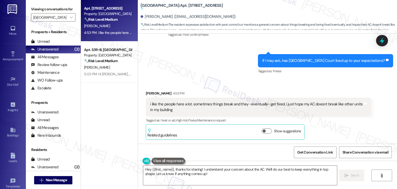
scroll to position [318, 0]
click at [328, 84] on div "Received via SMS Hayden Wheeler 4:53 PM i like the people here a lot. sometimes…" at bounding box center [267, 111] width 259 height 65
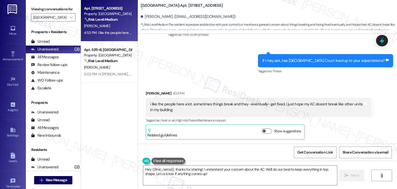
click at [328, 84] on div "Received via SMS Hayden Wheeler 4:53 PM i like the people here a lot. sometimes…" at bounding box center [267, 111] width 259 height 65
click at [262, 60] on div "If I may ask...has Yugo Lexington Campus Court lived up to your expectations?" at bounding box center [323, 60] width 122 height 5
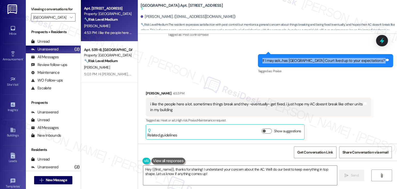
click at [262, 60] on div "If I may ask...has Yugo Lexington Campus Court lived up to your expectations?" at bounding box center [323, 60] width 122 height 5
copy div "If I may ask...has Yugo Lexington Campus Court lived up to your expectations? T…"
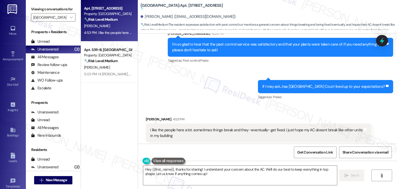
click at [198, 87] on div "Sent via SMS Sarah (ResiDesk) 4:50 PM I'm so glad to hear that the pest control…" at bounding box center [267, 61] width 259 height 85
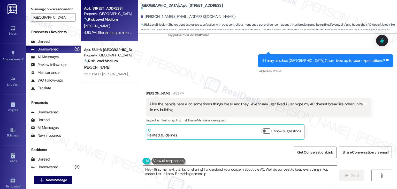
click at [321, 81] on div "Received via SMS Hayden Wheeler 4:53 PM i like the people here a lot. sometimes…" at bounding box center [267, 111] width 259 height 65
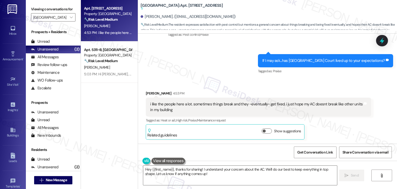
click at [321, 81] on div "Received via SMS Hayden Wheeler 4:53 PM i like the people here a lot. sometimes…" at bounding box center [267, 111] width 259 height 65
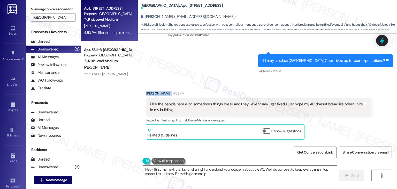
click at [321, 81] on div "Received via SMS Hayden Wheeler 4:53 PM i like the people here a lot. sometimes…" at bounding box center [267, 111] width 259 height 65
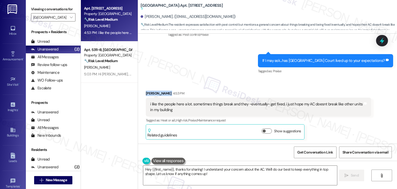
click at [321, 81] on div "Received via SMS Hayden Wheeler 4:53 PM i like the people here a lot. sometimes…" at bounding box center [267, 111] width 259 height 65
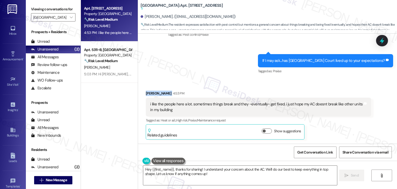
click at [321, 81] on div "Received via SMS Hayden Wheeler 4:53 PM i like the people here a lot. sometimes…" at bounding box center [267, 111] width 259 height 65
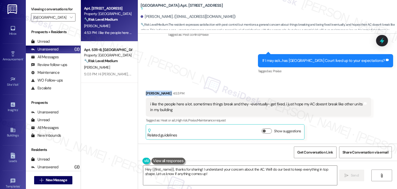
click at [321, 81] on div "Received via SMS Hayden Wheeler 4:53 PM i like the people here a lot. sometimes…" at bounding box center [267, 111] width 259 height 65
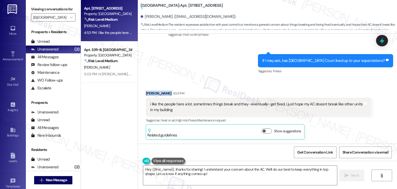
click at [321, 81] on div "Received via SMS Hayden Wheeler 4:53 PM i like the people here a lot. sometimes…" at bounding box center [267, 111] width 259 height 65
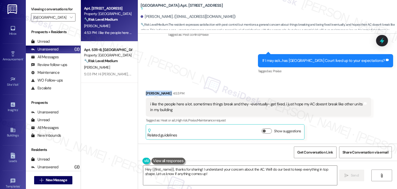
click at [321, 81] on div "Received via SMS Hayden Wheeler 4:53 PM i like the people here a lot. sometimes…" at bounding box center [267, 111] width 259 height 65
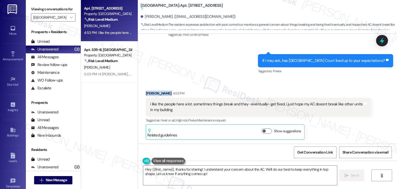
click at [321, 81] on div "Received via SMS Hayden Wheeler 4:53 PM i like the people here a lot. sometimes…" at bounding box center [267, 111] width 259 height 65
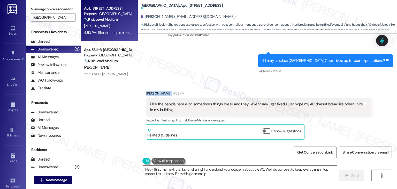
click at [321, 81] on div "Received via SMS Hayden Wheeler 4:53 PM i like the people here a lot. sometimes…" at bounding box center [267, 111] width 259 height 65
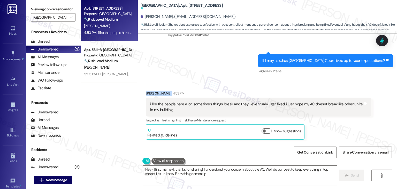
click at [321, 81] on div "Received via SMS Hayden Wheeler 4:53 PM i like the people here a lot. sometimes…" at bounding box center [267, 111] width 259 height 65
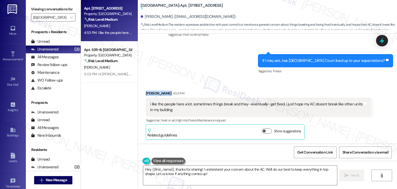
click at [321, 81] on div "Received via SMS Hayden Wheeler 4:53 PM i like the people here a lot. sometimes…" at bounding box center [267, 111] width 259 height 65
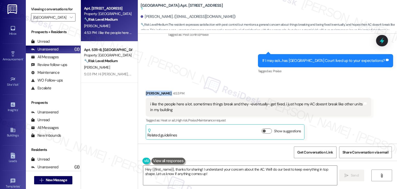
click at [321, 81] on div "Received via SMS Hayden Wheeler 4:53 PM i like the people here a lot. sometimes…" at bounding box center [267, 111] width 259 height 65
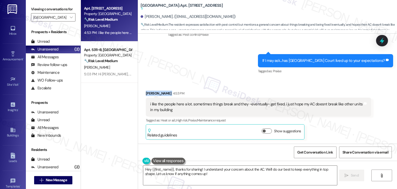
click at [321, 81] on div "Received via SMS Hayden Wheeler 4:53 PM i like the people here a lot. sometimes…" at bounding box center [267, 111] width 259 height 65
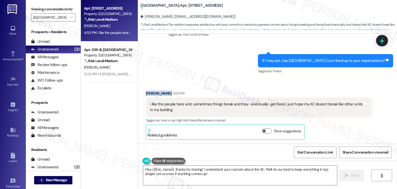
click at [321, 81] on div "Received via SMS Hayden Wheeler 4:53 PM i like the people here a lot. sometimes…" at bounding box center [267, 111] width 259 height 65
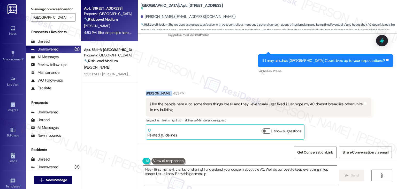
click at [321, 81] on div "Received via SMS Hayden Wheeler 4:53 PM i like the people here a lot. sometimes…" at bounding box center [267, 111] width 259 height 65
click at [320, 80] on div "Received via SMS Hayden Wheeler 4:53 PM i like the people here a lot. sometimes…" at bounding box center [267, 111] width 259 height 65
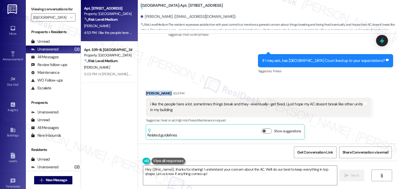
click at [320, 80] on div "Received via SMS Hayden Wheeler 4:53 PM i like the people here a lot. sometimes…" at bounding box center [267, 111] width 259 height 65
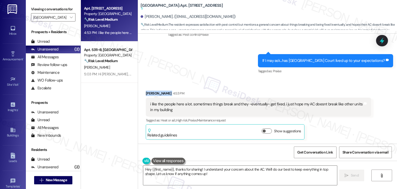
click at [320, 80] on div "Received via SMS Hayden Wheeler 4:53 PM i like the people here a lot. sometimes…" at bounding box center [267, 111] width 259 height 65
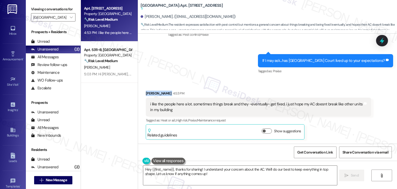
click at [320, 80] on div "Received via SMS Hayden Wheeler 4:53 PM i like the people here a lot. sometimes…" at bounding box center [267, 111] width 259 height 65
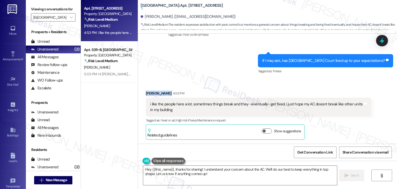
click at [320, 80] on div "Received via SMS Hayden Wheeler 4:53 PM i like the people here a lot. sometimes…" at bounding box center [267, 111] width 259 height 65
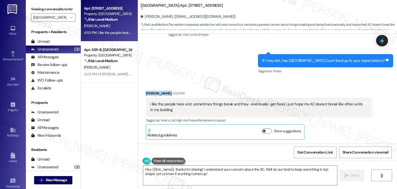
click at [320, 80] on div "Received via SMS Hayden Wheeler 4:53 PM i like the people here a lot. sometimes…" at bounding box center [267, 111] width 259 height 65
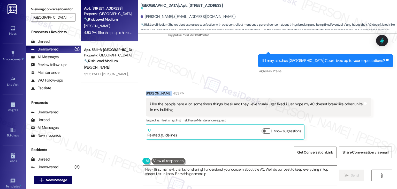
click at [320, 80] on div "Received via SMS Hayden Wheeler 4:53 PM i like the people here a lot. sometimes…" at bounding box center [267, 111] width 259 height 65
click at [177, 107] on div "i like the people here a lot. sometimes things break and they ~eventually~ get …" at bounding box center [256, 106] width 213 height 11
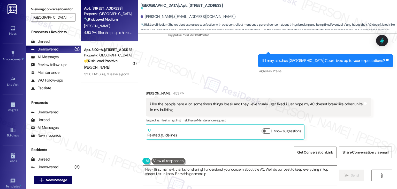
click at [177, 107] on div "i like the people here a lot. sometimes things break and they ~eventually~ get …" at bounding box center [256, 106] width 213 height 11
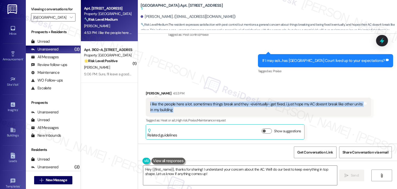
click at [177, 107] on div "i like the people here a lot. sometimes things break and they ~eventually~ get …" at bounding box center [256, 106] width 213 height 11
copy div "i like the people here a lot. sometimes things break and they ~eventually~ get …"
click at [259, 172] on textarea "Hey {{first_name}}, thanks for sharing! I understand your concern about the AC.…" at bounding box center [239, 174] width 193 height 19
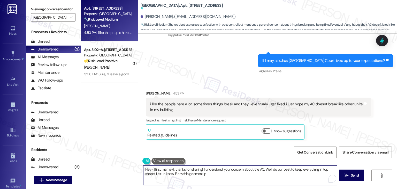
paste textarea "i Hayden, I’m glad to hear you’ve had a good experience with the community and …"
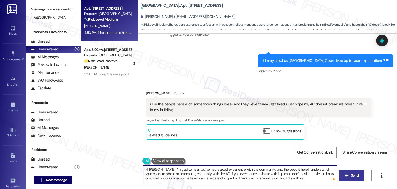
type textarea "Hi Hayden, I’m glad to hear you’ve had a good experience with the community and…"
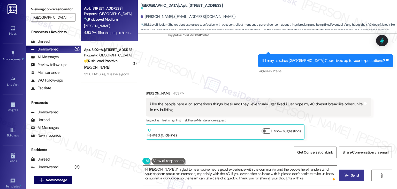
click at [351, 176] on span "Send" at bounding box center [354, 174] width 8 height 5
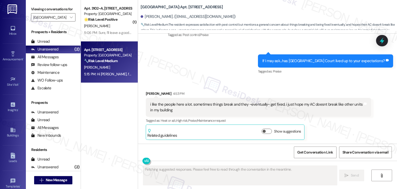
scroll to position [365, 0]
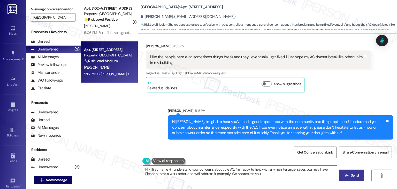
type textarea "Hi {{first_name}}, I understand your concerns about the AC. I'm happy to help w…"
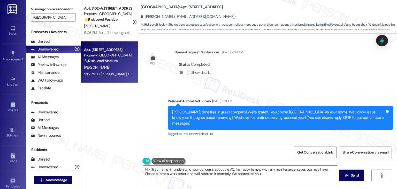
scroll to position [365, 0]
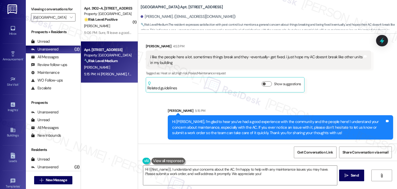
click at [245, 106] on div "Sent via SMS Sarah 5:15 PM Hi Hayden, I’m glad to hear you’ve had a good experi…" at bounding box center [280, 123] width 233 height 39
click at [237, 173] on textarea "Hi {{first_name}}, I understand your concerns about the AC. I'm happy to help w…" at bounding box center [239, 174] width 193 height 19
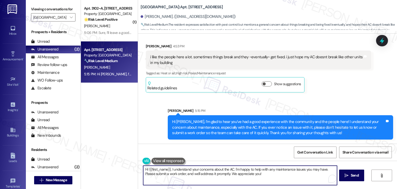
click at [237, 173] on textarea "Hi {{first_name}}, I understand your concerns about the AC. I'm happy to help w…" at bounding box center [239, 174] width 193 height 19
paste textarea "We’d also really appreciate it if you could share your experience in a review, …"
type textarea "We’d also really appreciate it if you could share your experience in a review, …"
click at [352, 174] on span "Send" at bounding box center [354, 174] width 8 height 5
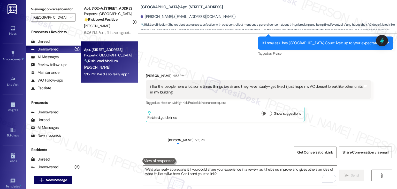
scroll to position [406, 0]
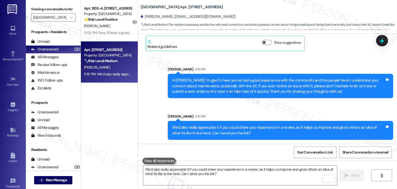
click at [322, 114] on div "Sarah 5:15 PM" at bounding box center [280, 116] width 225 height 7
click at [106, 116] on div "( 1 ) Apt. 3102~A, 3 Yugo Lexington Campus Court Property: Yugo Lexington Campu…" at bounding box center [109, 76] width 57 height 152
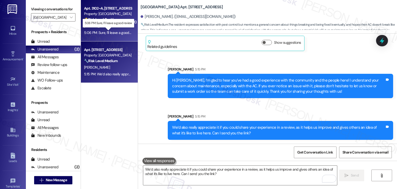
click at [115, 33] on div "5:06 PM: Sure, I’ll leave a good review 5:06 PM: Sure, I’ll leave a good review" at bounding box center [112, 32] width 56 height 5
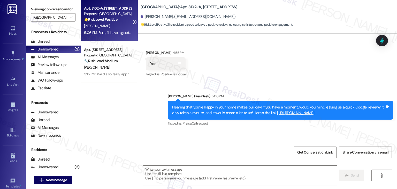
scroll to position [762, 0]
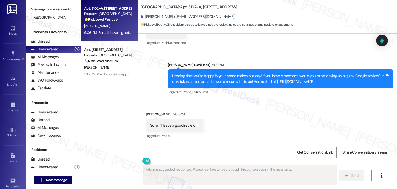
click at [259, 114] on div "Received via SMS Christopher Jackel 5:06 PM Sure, I’ll leave a good review Tags…" at bounding box center [267, 122] width 259 height 44
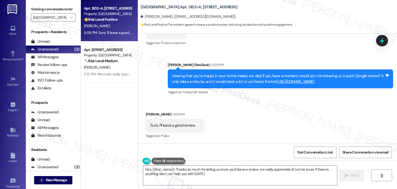
type textarea "Hey {{first_name}}! Thanks so much for letting us know you'll leave a review, w…"
click at [69, 14] on span "" at bounding box center [71, 17] width 5 height 8
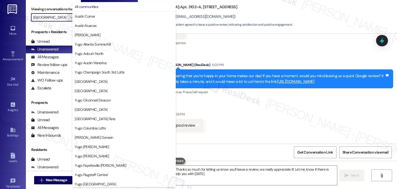
scroll to position [177, 0]
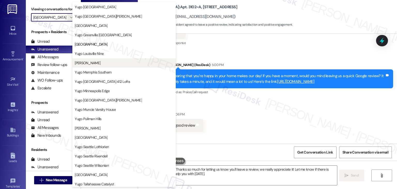
click at [105, 64] on span "[PERSON_NAME]" at bounding box center [124, 62] width 99 height 5
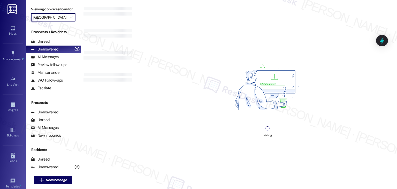
type input "[PERSON_NAME]"
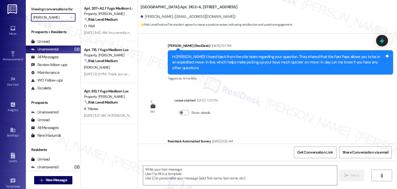
type textarea "Fetching suggested responses. Please feel free to read through the conversation…"
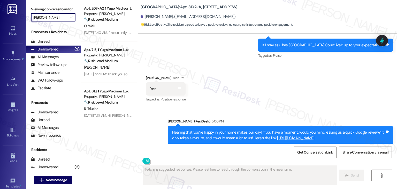
scroll to position [762, 0]
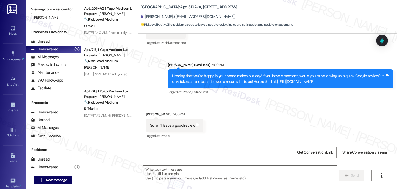
click at [251, 126] on div "Received via SMS Christopher Jackel 5:06 PM Sure, I’ll leave a good review Tags…" at bounding box center [267, 122] width 259 height 44
click at [111, 148] on div "Apt. 207~A2, 1 Yugo Madison Lux Property: Yugo Madison Lux 🔧 Risk Level: Medium…" at bounding box center [109, 76] width 57 height 152
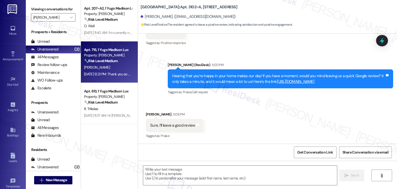
click at [117, 76] on div "Aug 20, 2025 at 12:21 PM: Thank you so much for your help. Yes, it's fine for t…" at bounding box center [163, 74] width 158 height 5
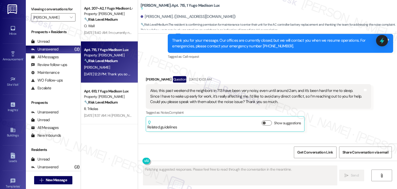
scroll to position [2385, 0]
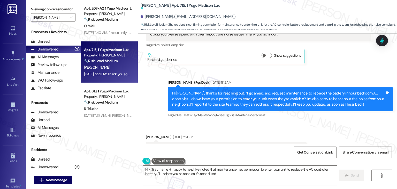
type textarea "Hi {{first_name}}, happy to help! I've noted that maintenance has permission to…"
click at [319, 122] on div "Received via SMS Jiyoun Lee Aug 20, 2025 at 12:21 PM Thank you so much for your…" at bounding box center [267, 144] width 259 height 44
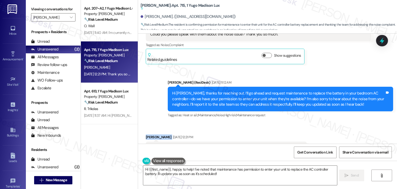
click at [319, 122] on div "Received via SMS Jiyoun Lee Aug 20, 2025 at 12:21 PM Thank you so much for your…" at bounding box center [267, 144] width 259 height 44
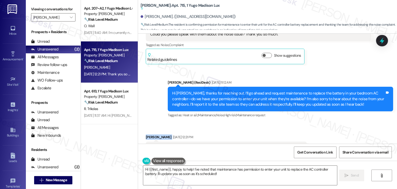
click at [319, 122] on div "Received via SMS Jiyoun Lee Aug 20, 2025 at 12:21 PM Thank you so much for your…" at bounding box center [267, 144] width 259 height 44
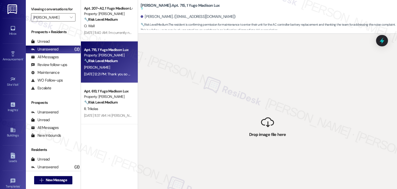
click at [322, 119] on div " Drop image file here" at bounding box center [267, 128] width 259 height 189
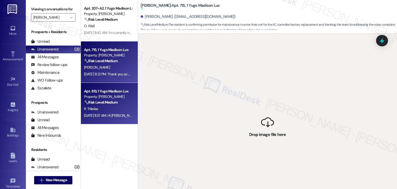
click at [120, 105] on div "🔧 Risk Level: Medium Resident indicates they were able to secure parking after …" at bounding box center [108, 101] width 48 height 5
click at [109, 59] on strong "🔧 Risk Level: Medium" at bounding box center [101, 60] width 34 height 5
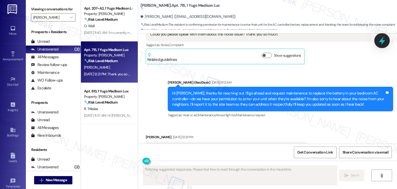
click at [377, 40] on div at bounding box center [381, 40] width 15 height 15
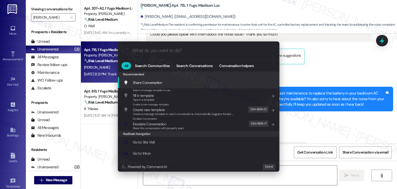
type textarea "Hi {{first_name}}, happy to help! I've noted permission for maintenance to ente…"
type input "m"
type textarea "Hi {{first_name}}, happy to help! I've noted permission for maintenance to ente…"
type input "mo"
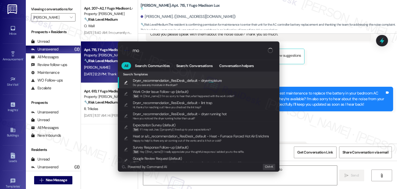
type textarea "Hi {{first_name}}, happy to help! I've noted permission for maintenance to ente…"
type input "mod"
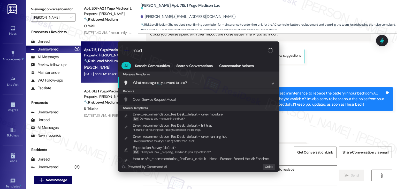
type textarea "Hi {{first_name}}, happy to help! I've noted permission for maintenance to ente…"
type input "moda"
type textarea "Hi {{first_name}}, happy to help! I've noted permission for maintenance to ente…"
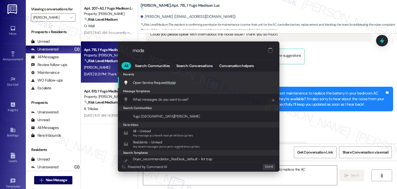
type input "modal"
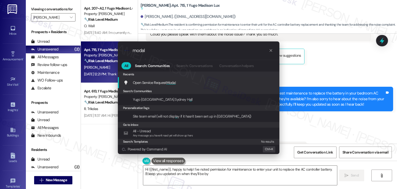
type textarea "Hi {{first_name}}, happy to help! I've noted permission for maintenance to ente…"
type input "modal"
click at [163, 84] on span "Open Service Request Modal" at bounding box center [154, 82] width 43 height 5
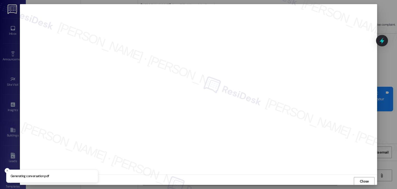
scroll to position [0, 0]
click at [360, 181] on span "Close" at bounding box center [364, 180] width 9 height 5
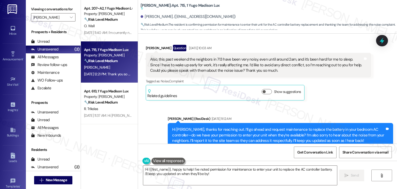
scroll to position [2355, 0]
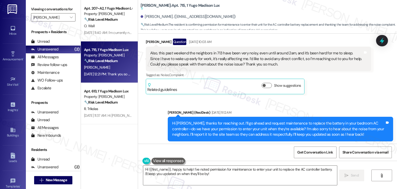
click at [275, 120] on div "Hi Jiyoun, thanks for reaching out. I’ll go ahead and request maintenance to re…" at bounding box center [278, 128] width 213 height 17
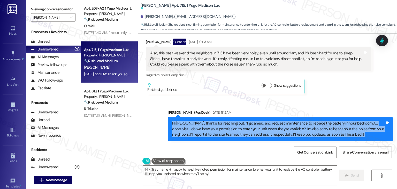
click at [275, 120] on div "Hi Jiyoun, thanks for reaching out. I’ll go ahead and request maintenance to re…" at bounding box center [278, 128] width 213 height 17
copy div "Hi Jiyoun, thanks for reaching out. I’ll go ahead and request maintenance to re…"
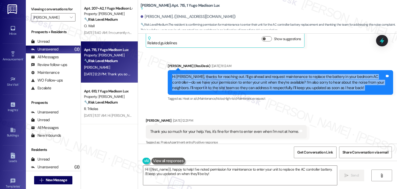
scroll to position [2433, 0]
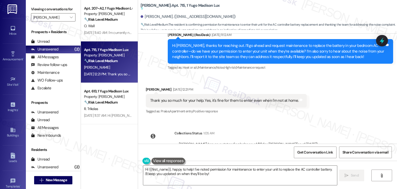
click at [204, 98] on div "Thank you so much for your help. Yes, it's fine for them to enter even when I'm…" at bounding box center [224, 100] width 148 height 5
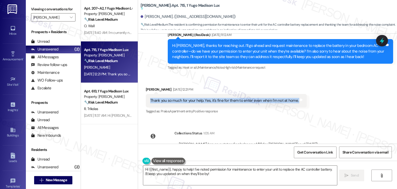
click at [204, 98] on div "Thank you so much for your help. Yes, it's fine for them to enter even when I'm…" at bounding box center [224, 100] width 148 height 5
copy div "Thank you so much for your help. Yes, it's fine for them to enter even when I'm…"
click at [325, 94] on div "Received via SMS Jiyoun Lee Aug 20, 2025 at 12:21 PM Thank you so much for your…" at bounding box center [267, 97] width 259 height 44
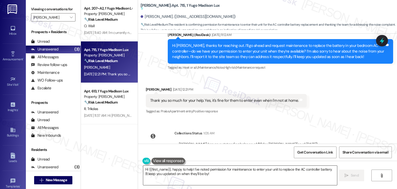
click at [202, 171] on textarea "Hi {{first_name}}, happy to help! I've noted permission for maintenance to ente…" at bounding box center [239, 174] width 193 height 19
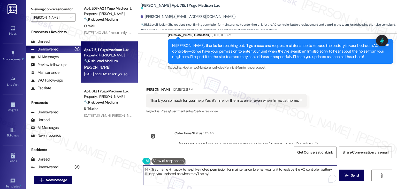
click at [202, 171] on textarea "Hi {{first_name}}, happy to help! I've noted permission for maintenance to ente…" at bounding box center [239, 174] width 193 height 19
paste textarea "Thanks for confirming, Jiyoun! I’ll let the team know they have permission to e…"
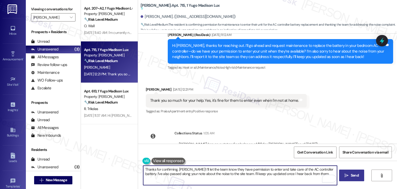
type textarea "Thanks for confirming, Jiyoun! I’ll let the team know they have permission to e…"
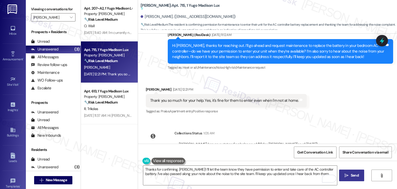
click at [349, 176] on span "Send" at bounding box center [354, 174] width 10 height 5
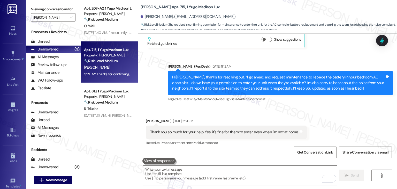
scroll to position [2397, 0]
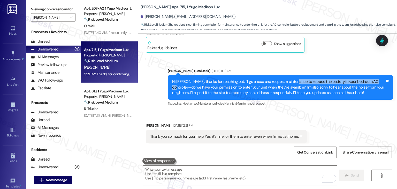
drag, startPoint x: 288, startPoint y: 60, endPoint x: 368, endPoint y: 58, distance: 80.4
click at [368, 79] on div "Hi Jiyoun, thanks for reaching out. I’ll go ahead and request maintenance to re…" at bounding box center [278, 87] width 213 height 17
copy div "replace the battery in your bedroom AC controlle"
click at [381, 37] on icon at bounding box center [381, 40] width 9 height 9
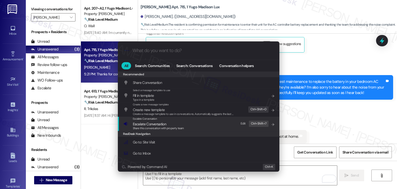
click at [161, 124] on span "Escalate Conversation" at bounding box center [149, 123] width 33 height 5
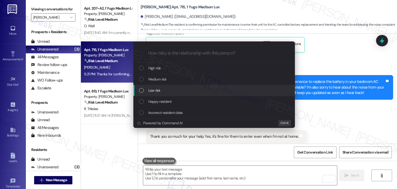
click at [342, 104] on div "Escalate Conversation How risky is the relationship with this person? Topics (e…" at bounding box center [198, 94] width 397 height 189
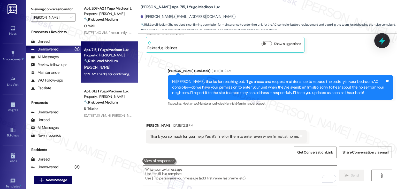
click at [385, 41] on icon at bounding box center [381, 40] width 9 height 9
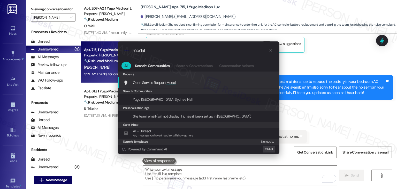
click at [179, 85] on div "Open Service Request Modal Add shortcut" at bounding box center [198, 83] width 151 height 6
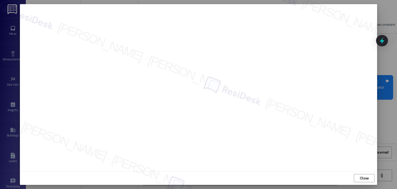
scroll to position [3, 0]
click at [361, 178] on span "Close" at bounding box center [364, 178] width 9 height 5
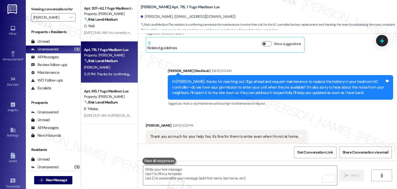
scroll to position [2475, 0]
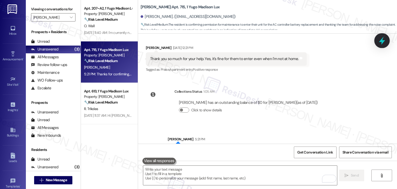
click at [380, 42] on icon at bounding box center [382, 41] width 6 height 8
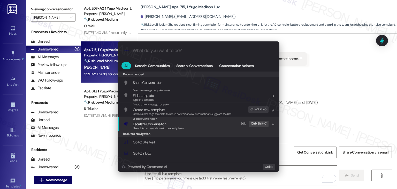
click at [166, 125] on span "Escalate Conversation" at bounding box center [158, 124] width 51 height 6
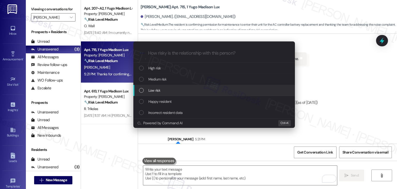
click at [141, 92] on div "Low risk" at bounding box center [214, 90] width 151 height 6
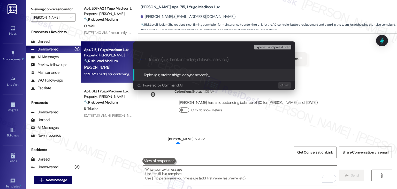
paste input "WO #15560423 – Bedroom AC Controller Battery Replacement & Noise Concern"
type input "WO #15560423 – Bedroom AC Controller Battery Replacement & Noise Concern"
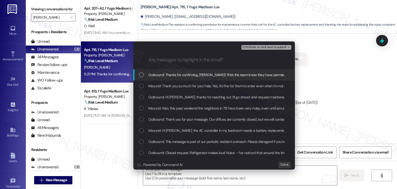
scroll to position [0, 0]
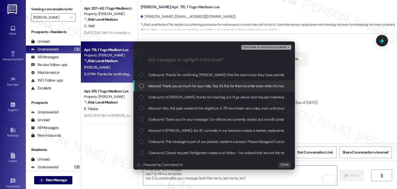
click at [142, 86] on div "List of options" at bounding box center [141, 85] width 5 height 5
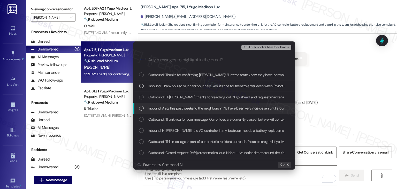
click at [142, 106] on div "List of options" at bounding box center [141, 108] width 5 height 5
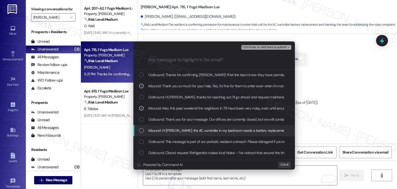
click at [141, 129] on div "List of options" at bounding box center [141, 130] width 5 height 5
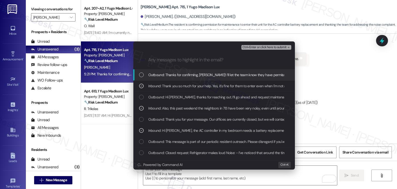
click at [264, 47] on span "Ctrl+Enter or click here to submit" at bounding box center [264, 47] width 44 height 4
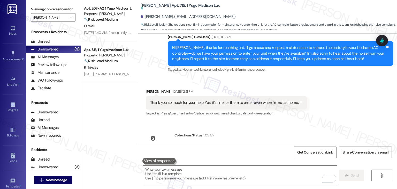
scroll to position [2463, 0]
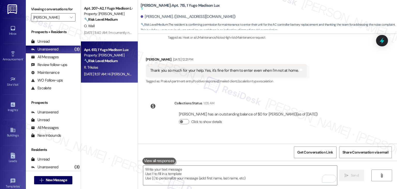
click at [116, 78] on div "Apt. 613, 1 Yugo Madison Lux Property: Yugo Madison Lux 🔧 Risk Level: Medium Re…" at bounding box center [109, 61] width 57 height 41
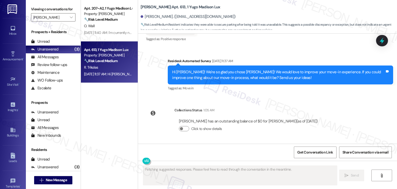
scroll to position [671, 0]
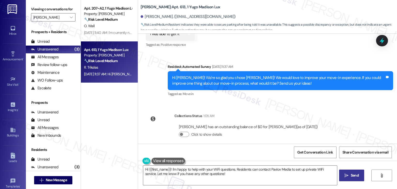
click at [354, 104] on div "Sent via SMS Sarah (ResiDesk) Aug 11, 2025 at 5:22 PM Hi Romeo! We’re so excite…" at bounding box center [267, 89] width 259 height 110
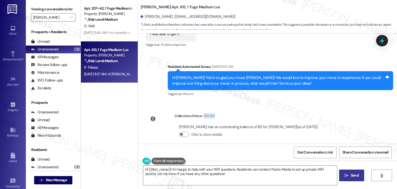
click at [354, 104] on div "Sent via SMS Sarah (ResiDesk) Aug 11, 2025 at 5:22 PM Hi Romeo! We’re so excite…" at bounding box center [267, 89] width 259 height 110
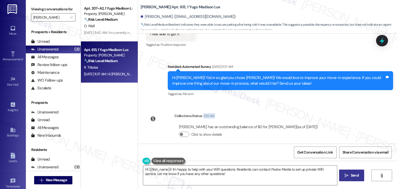
click at [354, 104] on div "Sent via SMS Sarah (ResiDesk) Aug 11, 2025 at 5:22 PM Hi Romeo! We’re so excite…" at bounding box center [267, 89] width 259 height 110
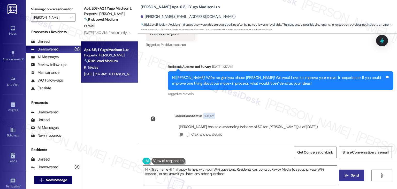
click at [354, 104] on div "Sent via SMS Sarah (ResiDesk) Aug 11, 2025 at 5:22 PM Hi Romeo! We’re so excite…" at bounding box center [267, 89] width 259 height 110
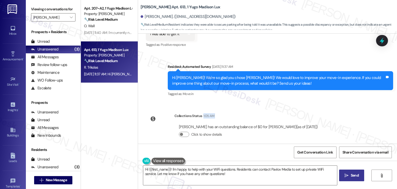
click at [354, 104] on div "Sent via SMS Sarah (ResiDesk) Aug 11, 2025 at 5:22 PM Hi Romeo! We’re so excite…" at bounding box center [267, 89] width 259 height 110
click at [354, 103] on div "Sent via SMS Sarah (ResiDesk) Aug 11, 2025 at 5:22 PM Hi Romeo! We’re so excite…" at bounding box center [267, 89] width 259 height 110
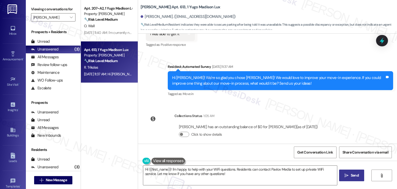
click at [356, 103] on div "Sent via SMS Sarah (ResiDesk) Aug 11, 2025 at 5:22 PM Hi Romeo! We’re so excite…" at bounding box center [267, 89] width 259 height 110
click at [356, 105] on div "Sent via SMS Sarah (ResiDesk) Aug 11, 2025 at 5:22 PM Hi Romeo! We’re so excite…" at bounding box center [267, 89] width 259 height 110
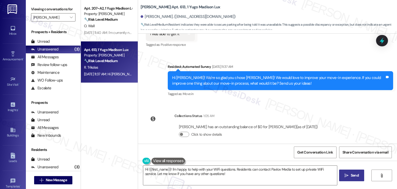
click at [356, 104] on div "Sent via SMS Sarah (ResiDesk) Aug 11, 2025 at 5:22 PM Hi Romeo! We’re so excite…" at bounding box center [267, 89] width 259 height 110
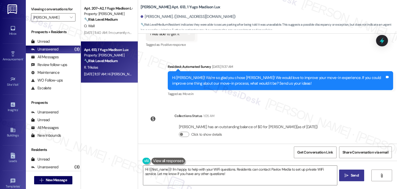
click at [356, 104] on div "Sent via SMS Sarah (ResiDesk) Aug 11, 2025 at 5:22 PM Hi Romeo! We’re so excite…" at bounding box center [267, 89] width 259 height 110
click at [355, 105] on div "Sent via SMS Sarah (ResiDesk) Aug 11, 2025 at 5:22 PM Hi Romeo! We’re so excite…" at bounding box center [267, 89] width 259 height 110
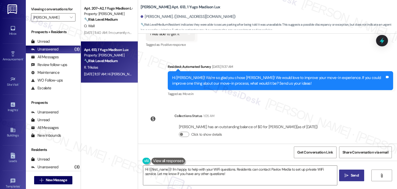
click at [355, 105] on div "Sent via SMS Sarah (ResiDesk) Aug 11, 2025 at 5:22 PM Hi Romeo! We’re so excite…" at bounding box center [267, 89] width 259 height 110
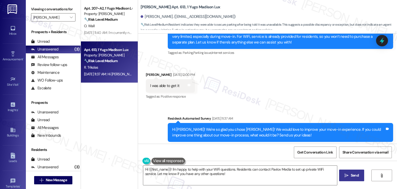
click at [316, 79] on div "Received via SMS Romeo Trikolas Aug 21, 2025 at 12:00 PM I was able to get it T…" at bounding box center [267, 82] width 259 height 44
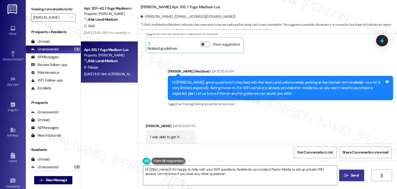
scroll to position [568, 0]
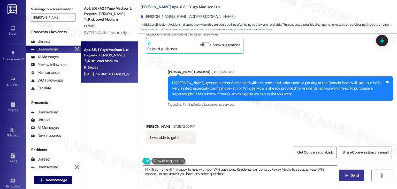
click at [271, 90] on div "Hi Romeo, great questions! I checked with the team, and unfortunately, parking …" at bounding box center [278, 88] width 213 height 17
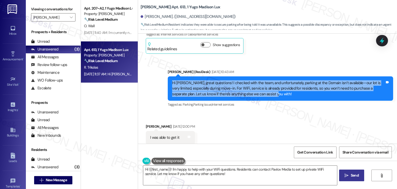
drag, startPoint x: 262, startPoint y: 87, endPoint x: 165, endPoint y: 77, distance: 97.6
click at [168, 77] on div "Hi Romeo, great questions! I checked with the team, and unfortunately, parking …" at bounding box center [280, 88] width 225 height 24
copy div "Hi Romeo, great questions! I checked with the team, and unfortunately, parking …"
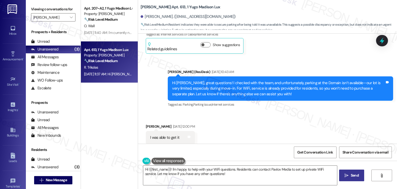
click at [292, 112] on div "Received via SMS Romeo Trikolas Aug 21, 2025 at 12:00 PM I was able to get it T…" at bounding box center [267, 134] width 259 height 44
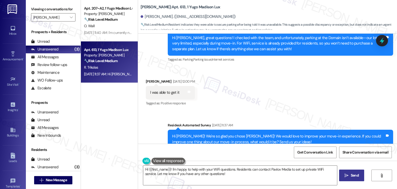
scroll to position [619, 0]
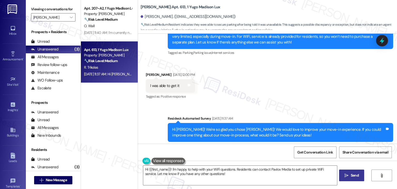
click at [170, 83] on div "I was able to get it" at bounding box center [164, 85] width 29 height 5
copy div "I was able to get it Tags and notes"
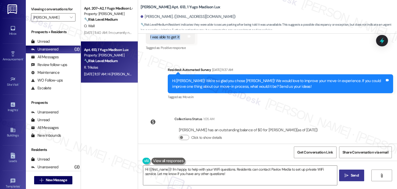
scroll to position [671, 0]
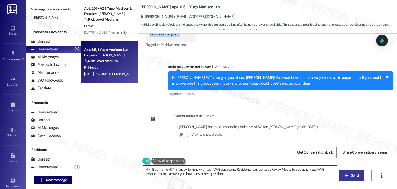
click at [234, 169] on textarea "Hi {{first_name}}! I'm happy to help with your WiFi questions. Residents can co…" at bounding box center [239, 174] width 193 height 19
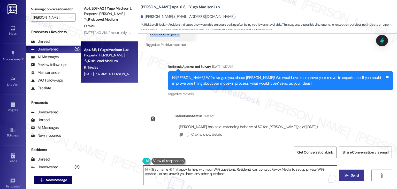
click at [234, 169] on textarea "Hi {{first_name}}! I'm happy to help with your WiFi questions. Residents can co…" at bounding box center [239, 174] width 193 height 19
paste textarea "That’s great to hear, Romeo! I’m glad you were able to get it set up. Let us kn…"
type textarea "That’s great to hear, Romeo! I’m glad you were able to get it set up. Let us kn…"
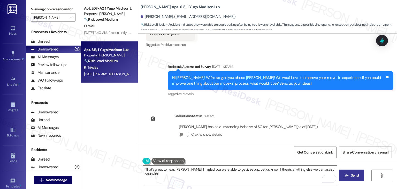
click at [353, 173] on span "Send" at bounding box center [354, 174] width 8 height 5
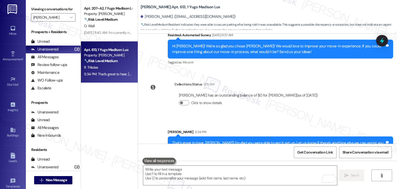
scroll to position [707, 0]
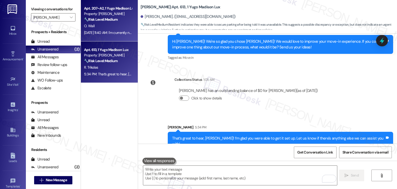
click at [107, 29] on div "Aug 22, 2025 at 11:40 AM: I'm currently not there, but i just noted those in th…" at bounding box center [107, 32] width 49 height 6
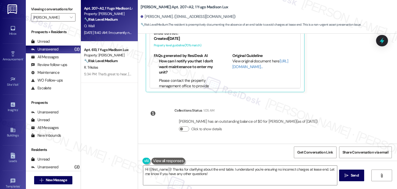
scroll to position [120, 0]
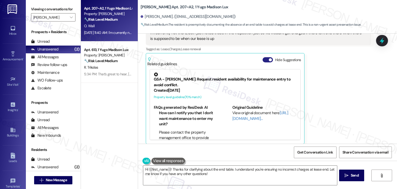
click at [264, 59] on button "Hide Suggestions" at bounding box center [267, 59] width 10 height 5
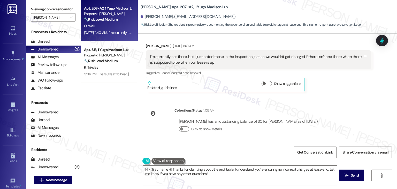
click at [336, 97] on div "WO Lease started Aug 14, 2025 at 7:00 PM Show details Survey, sent via SMS Resi…" at bounding box center [267, 89] width 259 height 110
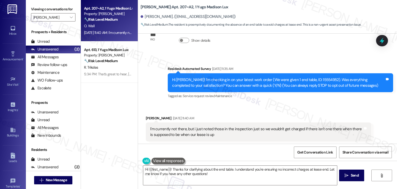
scroll to position [19, 0]
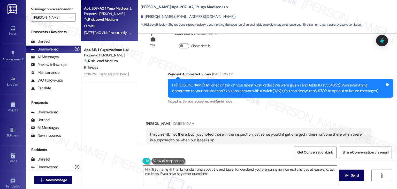
click at [348, 118] on div "Received via SMS Olivia Wall Aug 22, 2025 at 11:40 AM I'm currently not there, …" at bounding box center [258, 145] width 233 height 57
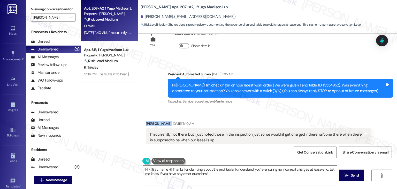
click at [348, 116] on div "Received via SMS Olivia Wall Aug 22, 2025 at 11:40 AM I'm currently not there, …" at bounding box center [267, 141] width 259 height 65
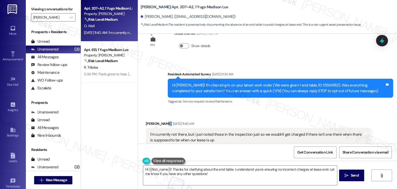
click at [348, 116] on div "Received via SMS Olivia Wall Aug 22, 2025 at 11:40 AM I'm currently not there, …" at bounding box center [267, 141] width 259 height 65
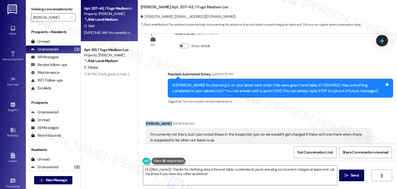
click at [348, 116] on div "Received via SMS Olivia Wall Aug 22, 2025 at 11:40 AM I'm currently not there, …" at bounding box center [267, 141] width 259 height 65
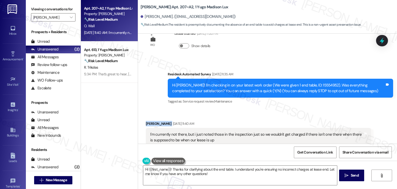
click at [348, 116] on div "Received via SMS Olivia Wall Aug 22, 2025 at 11:40 AM I'm currently not there, …" at bounding box center [267, 141] width 259 height 65
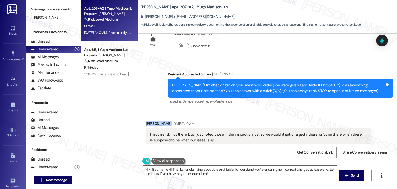
click at [348, 116] on div "Received via SMS Olivia Wall Aug 22, 2025 at 11:40 AM I'm currently not there, …" at bounding box center [267, 141] width 259 height 65
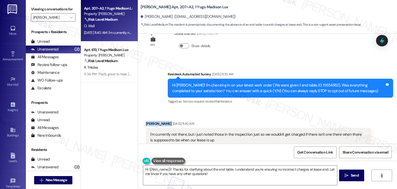
click at [348, 116] on div "Received via SMS Olivia Wall Aug 22, 2025 at 11:40 AM I'm currently not there, …" at bounding box center [267, 141] width 259 height 65
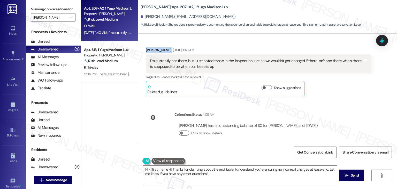
scroll to position [96, 0]
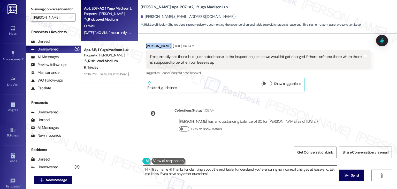
drag, startPoint x: 350, startPoint y: 175, endPoint x: 262, endPoint y: 175, distance: 88.3
click at [262, 175] on div "Hi {{first_name}}! Thanks for clarifying about the end table. I understand you'…" at bounding box center [267, 179] width 259 height 39
click at [187, 175] on textarea "Hi {{first_name}}! Thanks for clarifying about the end table. I understand you'…" at bounding box center [239, 174] width 193 height 19
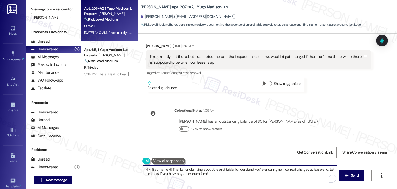
click at [325, 170] on textarea "Hi {{first_name}}! Thanks for clarifying about the end table. I understand you'…" at bounding box center [239, 174] width 193 height 19
paste textarea "us know if there's anything else we can assist you with"
type textarea "Hi {{first_name}}! Thanks for clarifying about the end table. I understand you'…"
click at [349, 176] on span "Send" at bounding box center [354, 174] width 10 height 5
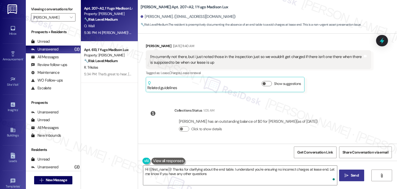
type textarea "Hi {{first_name}}! Thanks for clarifying about the end table. I understand you'…"
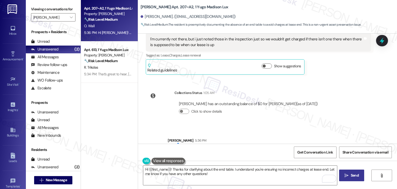
scroll to position [122, 0]
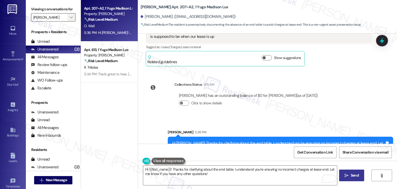
click at [70, 16] on span "" at bounding box center [71, 17] width 5 height 8
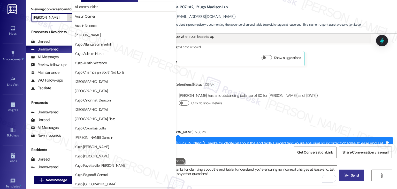
scroll to position [177, 0]
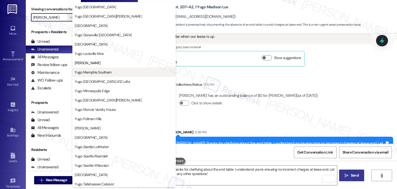
click at [101, 71] on span "Yugo Memphis Southern" at bounding box center [93, 71] width 37 height 5
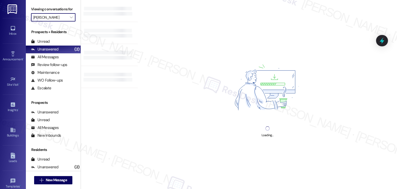
type input "Yugo Memphis Southern"
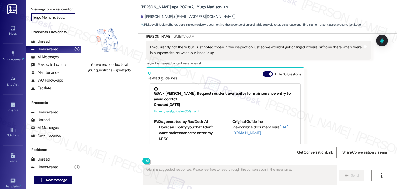
scroll to position [124, 0]
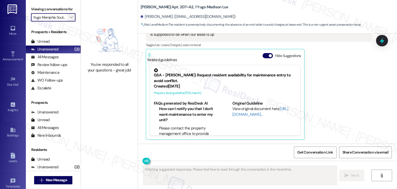
click at [70, 18] on icon "" at bounding box center [71, 17] width 3 height 4
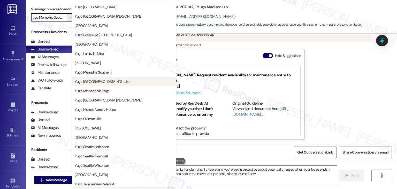
type textarea "Hi {{first_name}}! Thanks for clarifying. I understand you're being proactive a…"
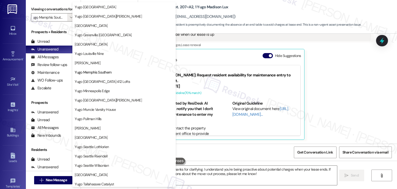
scroll to position [0, 0]
drag, startPoint x: 328, startPoint y: 88, endPoint x: 325, endPoint y: 87, distance: 3.8
click at [329, 88] on div "Olivia Wall Aug 22, 2025 at 11:40 AM I'm currently not there, but i just noted …" at bounding box center [258, 77] width 225 height 124
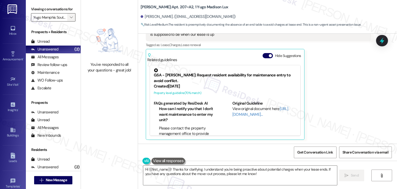
click at [70, 17] on icon "" at bounding box center [71, 17] width 3 height 4
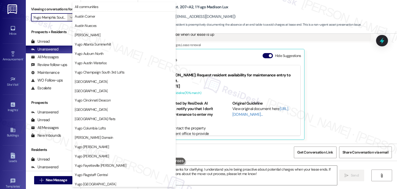
scroll to position [177, 0]
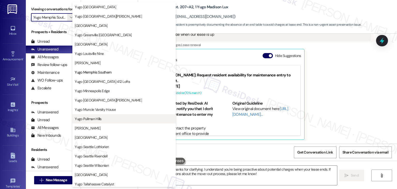
click at [103, 117] on span "Yugo Pullman Hills" at bounding box center [124, 118] width 99 height 5
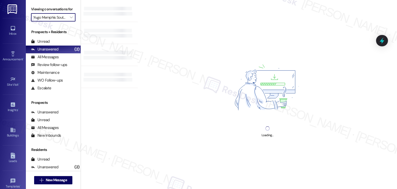
type input "Yugo Pullman Hills"
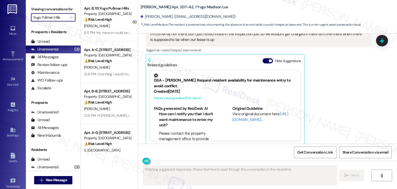
scroll to position [124, 0]
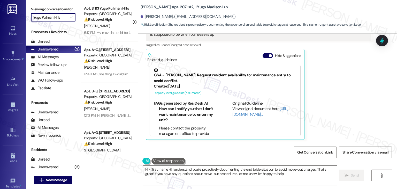
type textarea "Hi {{first_name}}! I understand you're proactively documenting the end table si…"
click at [263, 56] on button "Hide Suggestions" at bounding box center [267, 55] width 10 height 5
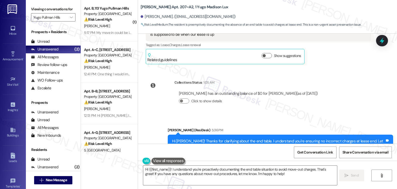
click at [347, 87] on div "WO Lease started Aug 14, 2025 at 7:00 PM Show details Survey, sent via SMS Resi…" at bounding box center [267, 89] width 259 height 110
click at [348, 89] on div "WO Lease started Aug 14, 2025 at 7:00 PM Show details Survey, sent via SMS Resi…" at bounding box center [267, 89] width 259 height 110
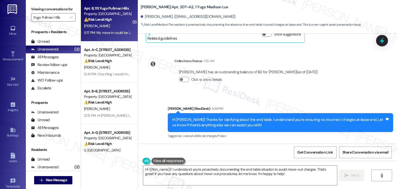
click at [107, 33] on div "5:17 PM: My move in could be improved if the apartment was inspected prior to m…" at bounding box center [279, 32] width 391 height 5
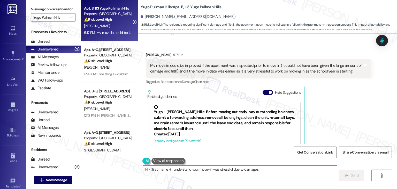
scroll to position [114, 0]
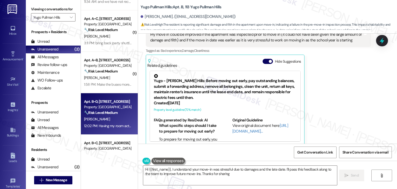
type textarea "Hi {{first_name}}, I understand your move-in was stressful due to damages and t…"
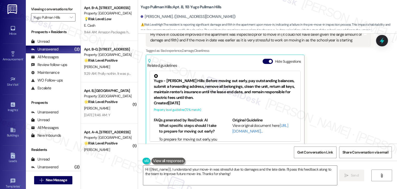
scroll to position [799, 0]
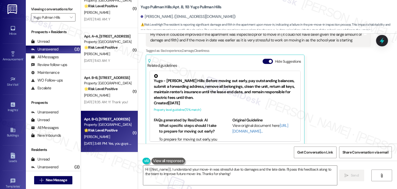
click at [109, 137] on div "[PERSON_NAME]" at bounding box center [107, 136] width 49 height 6
type textarea "Hi {{first_name}}, I understand your move-in was stressful due to damages and t…"
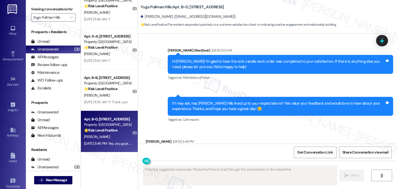
scroll to position [2148, 0]
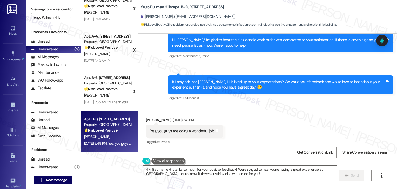
click at [279, 113] on div "Received via SMS Desiree Ray Aug 20, 2025 at 3:48 PM Yes, you guys are doing a …" at bounding box center [267, 127] width 259 height 44
click at [256, 118] on div "Received via SMS Desiree Ray Aug 20, 2025 at 3:48 PM Yes, you guys are doing a …" at bounding box center [267, 127] width 259 height 44
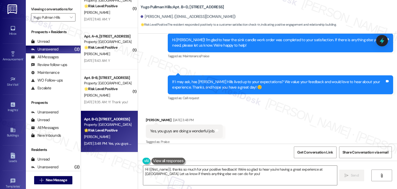
click at [256, 118] on div "Received via SMS Desiree Ray Aug 20, 2025 at 3:48 PM Yes, you guys are doing a …" at bounding box center [267, 127] width 259 height 44
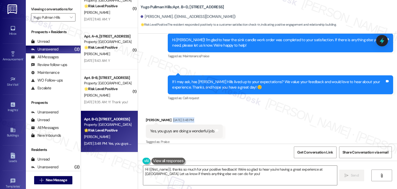
click at [256, 118] on div "Received via SMS Desiree Ray Aug 20, 2025 at 3:48 PM Yes, you guys are doing a …" at bounding box center [267, 127] width 259 height 44
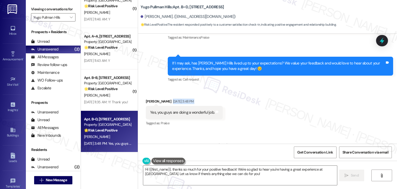
scroll to position [2197, 0]
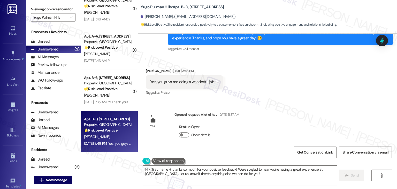
click at [280, 97] on div "Lease started Jul 31, 2024 at 7:00 PM Survey, sent via SMS Residesk Automated S…" at bounding box center [267, 89] width 259 height 110
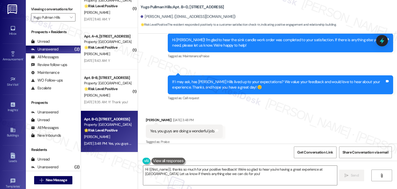
scroll to position [2145, 0]
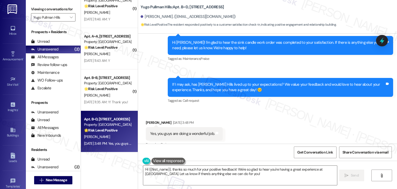
click at [231, 84] on div "If I may ask, has Yugo Pullman Hills lived up to your expectations? We value yo…" at bounding box center [278, 87] width 213 height 11
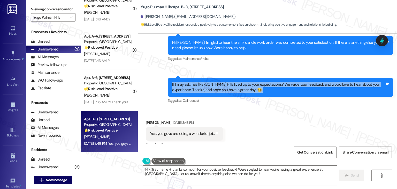
click at [231, 84] on div "If I may ask, has Yugo Pullman Hills lived up to your expectations? We value yo…" at bounding box center [278, 87] width 213 height 11
copy div "If I may ask, has Yugo Pullman Hills lived up to your expectations? We value yo…"
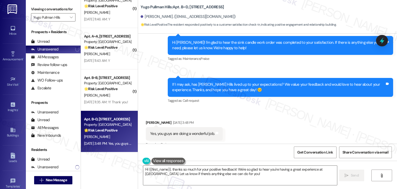
click at [200, 131] on div "Yes, you guys are doing a wonderful job." at bounding box center [182, 133] width 64 height 5
copy div "Yes, you guys are doing a wonderful job. Tags and notes"
click at [150, 15] on div "Desiree Ray. (deray74@gmail.com)" at bounding box center [188, 16] width 95 height 5
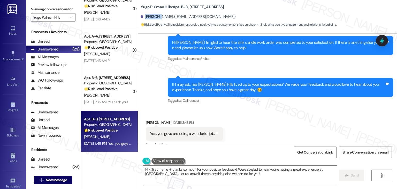
click at [150, 15] on div "Desiree Ray. (deray74@gmail.com)" at bounding box center [188, 16] width 95 height 5
copy div "Desiree"
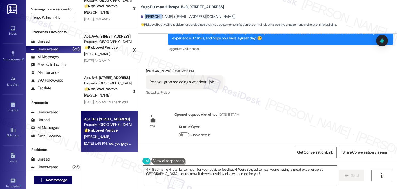
copy div "Desiree"
click at [232, 173] on textarea "Hi {{first_name}}, thanks so much for your positive feedback! We're so glad to …" at bounding box center [239, 174] width 193 height 19
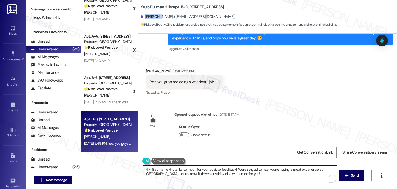
click at [232, 173] on textarea "Hi {{first_name}}, thanks so much for your positive feedback! We're so glad to …" at bounding box center [239, 174] width 193 height 19
paste textarea "Desiree"
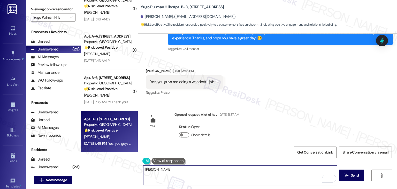
click at [147, 171] on textarea "Desiree" at bounding box center [239, 174] width 193 height 19
paste textarea "Thank you so much, Desiree! We appreciate your kind words and are so glad to he…"
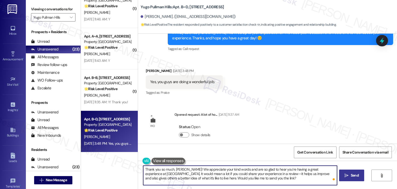
type textarea "Thank you so much, Desiree! We appreciate your kind words and are so glad to he…"
click at [353, 174] on span "Send" at bounding box center [354, 174] width 8 height 5
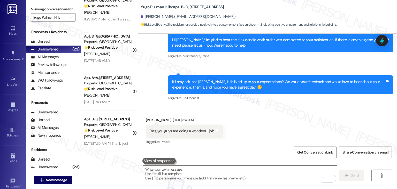
scroll to position [757, 0]
click at [297, 113] on div "Received via SMS Desiree Ray Aug 20, 2025 at 3:48 PM Yes, you guys are doing a …" at bounding box center [267, 127] width 259 height 44
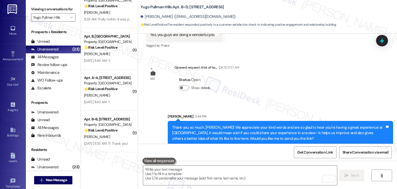
click at [301, 90] on div "Lease started Jul 31, 2024 at 7:00 PM Survey, sent via SMS Residesk Automated S…" at bounding box center [267, 89] width 259 height 110
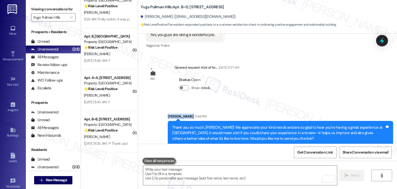
click at [301, 90] on div "Lease started Jul 31, 2024 at 7:00 PM Survey, sent via SMS Residesk Automated S…" at bounding box center [267, 89] width 259 height 110
click at [309, 102] on div "Sent via SMS Sarah 5:44 PM Thank you so much, Desiree! We appreciate your kind …" at bounding box center [267, 125] width 259 height 47
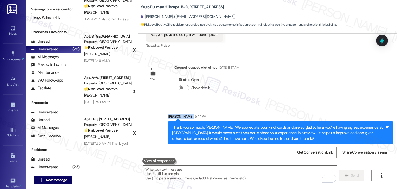
click at [309, 102] on div "Sent via SMS Sarah 5:44 PM Thank you so much, Desiree! We appreciate your kind …" at bounding box center [267, 125] width 259 height 47
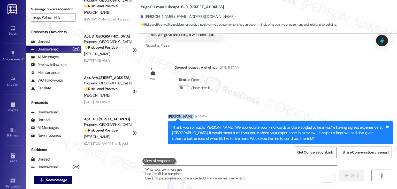
click at [309, 102] on div "Sent via SMS Sarah 5:44 PM Thank you so much, Desiree! We appreciate your kind …" at bounding box center [267, 125] width 259 height 47
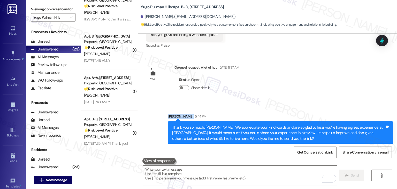
click at [309, 102] on div "Sent via SMS Sarah 5:44 PM Thank you so much, Desiree! We appreciate your kind …" at bounding box center [267, 125] width 259 height 47
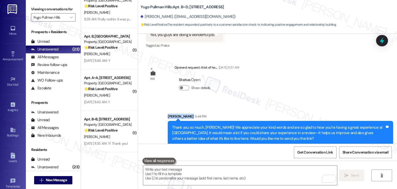
click at [309, 102] on div "Sent via SMS Sarah 5:44 PM Thank you so much, Desiree! We appreciate your kind …" at bounding box center [267, 125] width 259 height 47
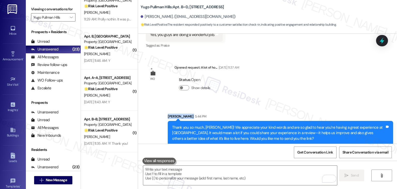
click at [309, 102] on div "Sent via SMS Sarah 5:44 PM Thank you so much, Desiree! We appreciate your kind …" at bounding box center [267, 125] width 259 height 47
click at [311, 102] on div "Sent via SMS Sarah 5:44 PM Thank you so much, Desiree! We appreciate your kind …" at bounding box center [267, 125] width 259 height 47
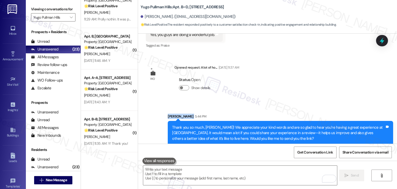
click at [311, 102] on div "Sent via SMS Sarah 5:44 PM Thank you so much, Desiree! We appreciate your kind …" at bounding box center [267, 125] width 259 height 47
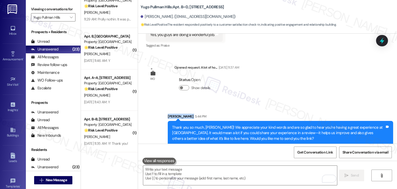
click at [311, 102] on div "Sent via SMS Sarah 5:44 PM Thank you so much, Desiree! We appreciate your kind …" at bounding box center [267, 125] width 259 height 47
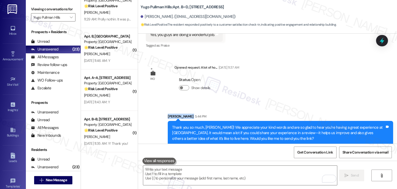
click at [311, 102] on div "Sent via SMS Sarah 5:44 PM Thank you so much, Desiree! We appreciate your kind …" at bounding box center [267, 125] width 259 height 47
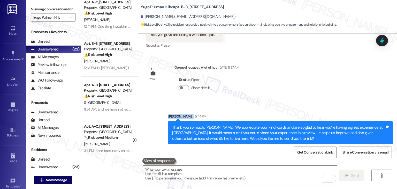
scroll to position [52, 0]
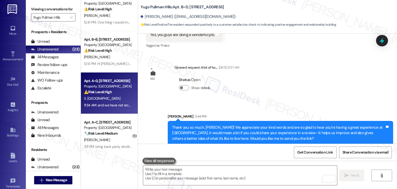
click at [116, 98] on div "S. [GEOGRAPHIC_DATA]" at bounding box center [107, 98] width 49 height 6
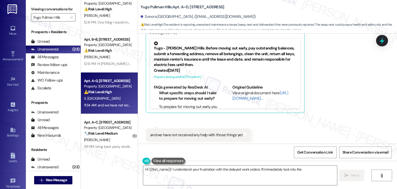
scroll to position [294, 0]
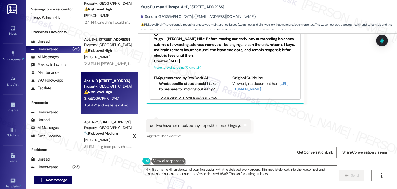
type textarea "Hi {{first_name}}! I understand your frustration with the delayed work orders. …"
click at [296, 125] on div "Received via SMS Sonora Manchester Neutral 11:34 AM being more efficient about …" at bounding box center [267, 53] width 259 height 182
click at [297, 125] on div "Received via SMS Sonora Manchester Neutral 11:34 AM being more efficient about …" at bounding box center [267, 53] width 259 height 182
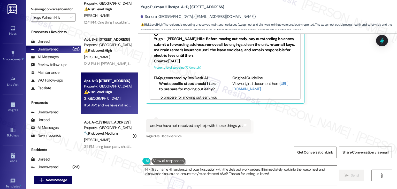
click at [326, 114] on div "Received via SMS Sonora Manchester Neutral 11:34 AM being more efficient about …" at bounding box center [267, 53] width 259 height 182
click at [332, 94] on div "Sonora Manchester Neutral 11:34 AM being more efficient about getting back in t…" at bounding box center [258, 38] width 225 height 130
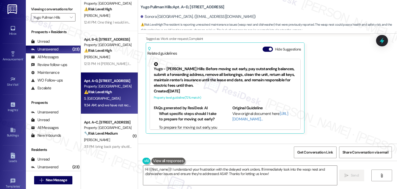
scroll to position [242, 0]
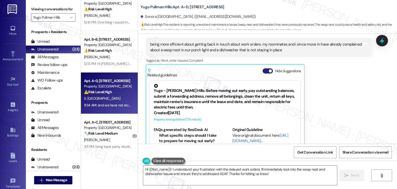
click at [262, 71] on button "Hide Suggestions" at bounding box center [267, 70] width 10 height 5
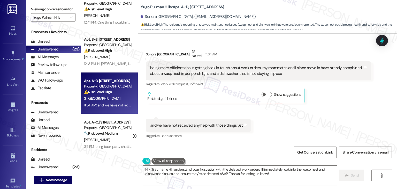
click at [334, 110] on div "Received via SMS Sonora Manchester Neutral 11:34 AM being more efficient about …" at bounding box center [267, 90] width 259 height 106
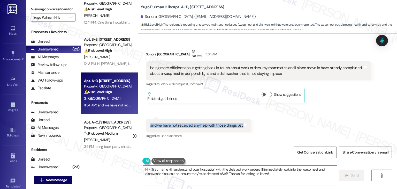
click at [334, 110] on div "Received via SMS Sonora Manchester Neutral 11:34 AM being more efficient about …" at bounding box center [267, 90] width 259 height 106
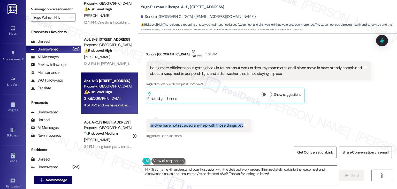
click at [334, 110] on div "Received via SMS Sonora Manchester Neutral 11:34 AM being more efficient about …" at bounding box center [267, 90] width 259 height 106
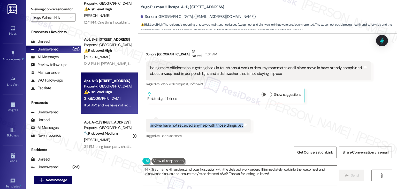
click at [334, 110] on div "Received via SMS Sonora Manchester Neutral 11:34 AM being more efficient about …" at bounding box center [267, 90] width 259 height 106
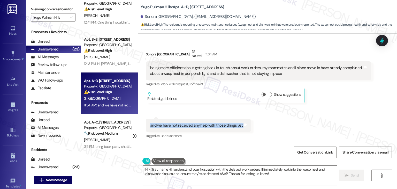
click at [334, 110] on div "Received via SMS Sonora Manchester Neutral 11:34 AM being more efficient about …" at bounding box center [267, 90] width 259 height 106
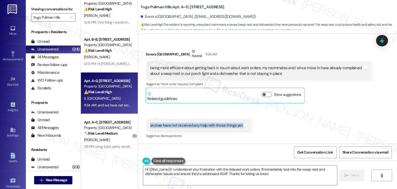
click at [334, 110] on div "Received via SMS Sonora Manchester Neutral 11:34 AM being more efficient about …" at bounding box center [267, 90] width 259 height 106
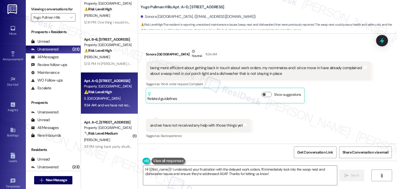
click at [334, 110] on div "Received via SMS Sonora Manchester Neutral 11:34 AM being more efficient about …" at bounding box center [267, 90] width 259 height 106
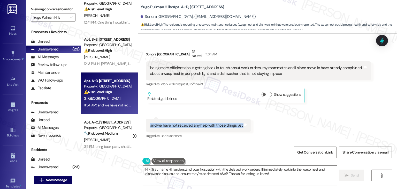
click at [334, 110] on div "Received via SMS Sonora Manchester Neutral 11:34 AM being more efficient about …" at bounding box center [267, 90] width 259 height 106
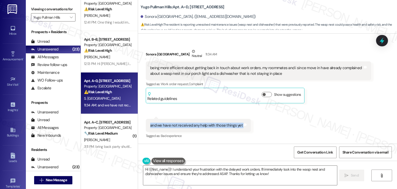
click at [334, 110] on div "Received via SMS Sonora Manchester Neutral 11:34 AM being more efficient about …" at bounding box center [267, 90] width 259 height 106
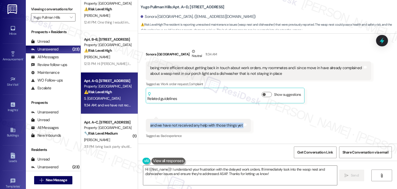
click at [334, 110] on div "Received via SMS Sonora Manchester Neutral 11:34 AM being more efficient about …" at bounding box center [267, 90] width 259 height 106
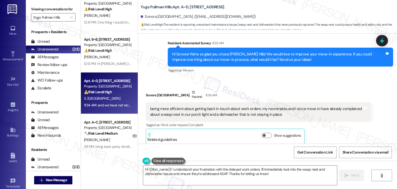
scroll to position [167, 0]
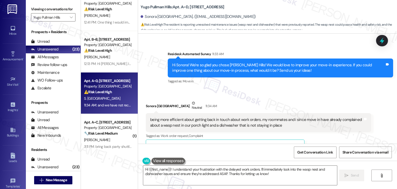
click at [327, 106] on div "Sonora Manchester Neutral 11:34 AM" at bounding box center [258, 106] width 225 height 13
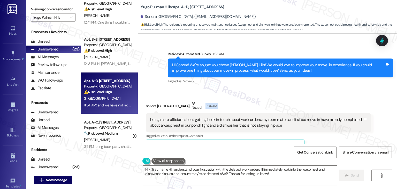
click at [309, 104] on div "Sonora Manchester Neutral 11:34 AM" at bounding box center [258, 106] width 225 height 13
click at [254, 71] on div "Hi Sonora! We're so glad you chose [PERSON_NAME] Hills! We would love to improv…" at bounding box center [278, 67] width 213 height 11
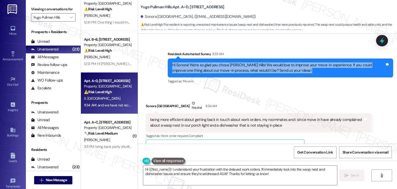
click at [254, 71] on div "Hi Sonora! We're so glad you chose [PERSON_NAME] Hills! We would love to improv…" at bounding box center [278, 67] width 213 height 11
copy div "Hi Sonora! We're so glad you chose Yugo Pullman Hills! We would love to improve…"
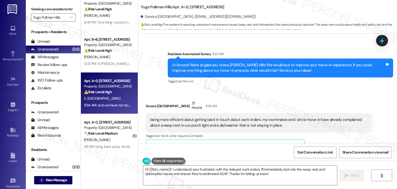
click at [251, 125] on div "being more efficient about getting back in touch about work orders. my roommate…" at bounding box center [256, 122] width 213 height 11
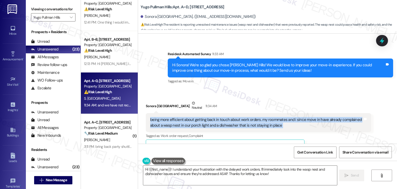
click at [251, 125] on div "being more efficient about getting back in touch about work orders. my roommate…" at bounding box center [256, 122] width 213 height 11
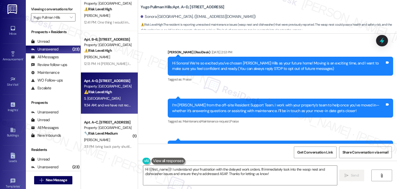
scroll to position [167, 0]
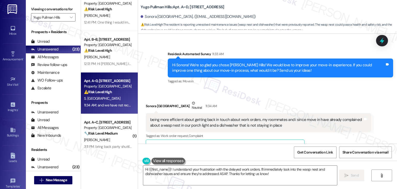
click at [299, 102] on div "Sonora Manchester Neutral 11:34 AM" at bounding box center [258, 106] width 225 height 13
drag, startPoint x: 364, startPoint y: 87, endPoint x: 365, endPoint y: 82, distance: 5.6
click at [365, 84] on div "Survey, sent via SMS Residesk Automated Survey 11:33 AM Hi Sonora! We're so gla…" at bounding box center [280, 67] width 233 height 41
click at [383, 41] on icon at bounding box center [382, 41] width 6 height 8
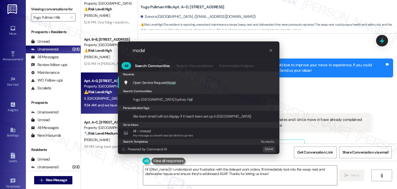
type input "modal"
click at [182, 83] on div "Open Service Request Modal Add shortcut" at bounding box center [198, 83] width 151 height 6
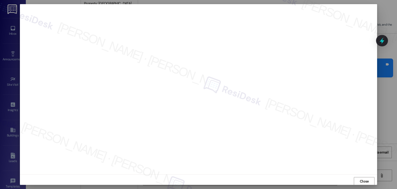
scroll to position [0, 0]
click at [363, 182] on span "Close" at bounding box center [364, 180] width 9 height 5
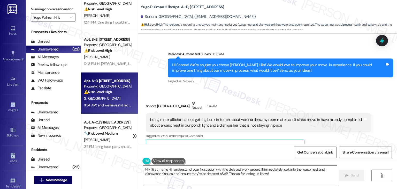
click at [308, 98] on div "Received via SMS Sonora Manchester Neutral 11:34 AM being more efficient about …" at bounding box center [258, 127] width 233 height 62
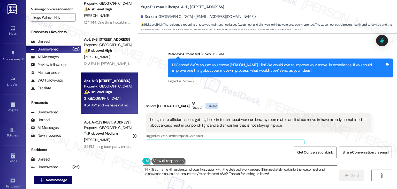
click at [308, 98] on div "Received via SMS Sonora Manchester Neutral 11:34 AM being more efficient about …" at bounding box center [258, 127] width 233 height 62
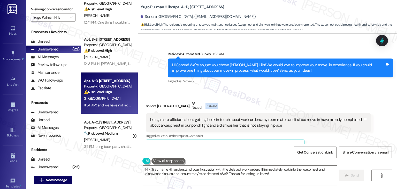
click at [308, 98] on div "Received via SMS Sonora Manchester Neutral 11:34 AM being more efficient about …" at bounding box center [258, 127] width 233 height 62
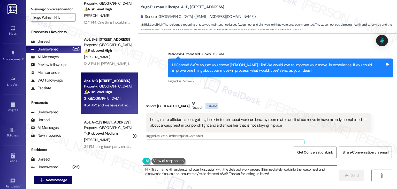
click at [308, 98] on div "Received via SMS Sonora Manchester Neutral 11:34 AM being more efficient about …" at bounding box center [258, 127] width 233 height 62
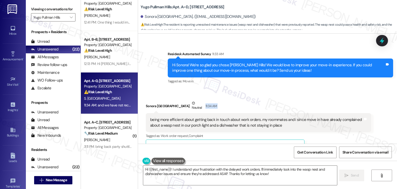
click at [308, 98] on div "Received via SMS Sonora Manchester Neutral 11:34 AM being more efficient about …" at bounding box center [258, 127] width 233 height 62
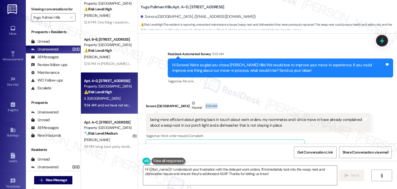
click at [308, 98] on div "Received via SMS Sonora Manchester Neutral 11:34 AM being more efficient about …" at bounding box center [258, 127] width 233 height 62
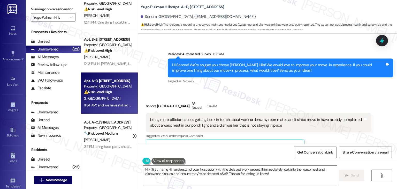
click at [308, 98] on div "Received via SMS Sonora Manchester Neutral 11:34 AM being more efficient about …" at bounding box center [258, 127] width 233 height 62
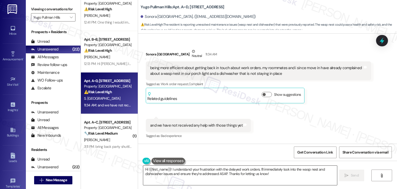
click at [214, 166] on textarea "Hi {{first_name}}! I understand your frustration with the delayed work orders. …" at bounding box center [239, 174] width 193 height 19
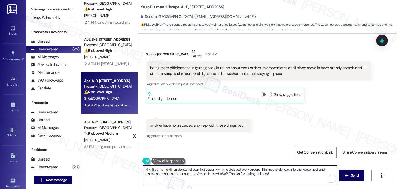
click at [214, 166] on textarea "Hi {{first_name}}! I understand your frustration with the delayed work orders. …" at bounding box center [239, 174] width 193 height 19
paste textarea "Sonora, thank you so much for sharing your feedback. I’m sorry to hear about th…"
click at [263, 173] on textarea "Hi Sonora, thank you so much for sharing your feedback. I’m sorry to hear about…" at bounding box center [239, 174] width 193 height 19
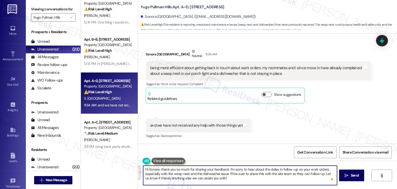
paste textarea "Could you please provide me with the ticket number(s) for these requests? That …"
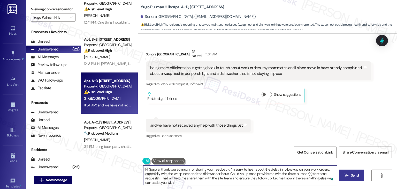
type textarea "Hi Sonora, thank you so much for sharing your feedback. I’m sorry to hear about…"
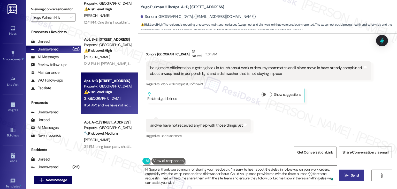
click at [349, 172] on span "Send" at bounding box center [354, 174] width 10 height 5
click at [320, 105] on div "Received via SMS Sonora Manchester Neutral 11:34 AM being more efficient about …" at bounding box center [258, 76] width 233 height 62
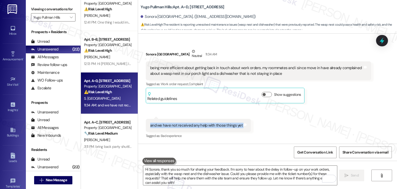
click at [320, 105] on div "Received via SMS Sonora Manchester Neutral 11:34 AM being more efficient about …" at bounding box center [258, 76] width 233 height 62
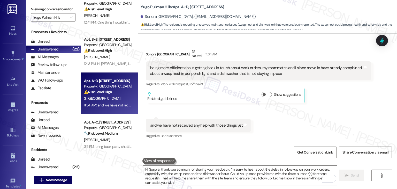
click at [320, 105] on div "Received via SMS Sonora Manchester Neutral 11:34 AM being more efficient about …" at bounding box center [258, 76] width 233 height 62
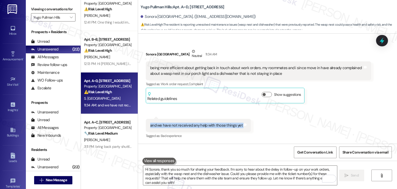
click at [320, 105] on div "Received via SMS Sonora Manchester Neutral 11:34 AM being more efficient about …" at bounding box center [258, 76] width 233 height 62
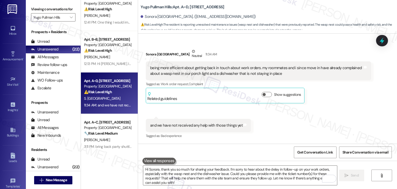
click at [320, 105] on div "Received via SMS Sonora Manchester Neutral 11:34 AM being more efficient about …" at bounding box center [258, 76] width 233 height 62
click at [337, 111] on div "Received via SMS Sonora Manchester Neutral 11:34 AM being more efficient about …" at bounding box center [267, 90] width 259 height 106
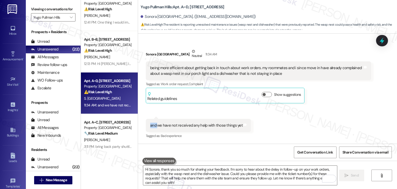
click at [337, 111] on div "Received via SMS Sonora Manchester Neutral 11:34 AM being more efficient about …" at bounding box center [267, 90] width 259 height 106
click at [187, 173] on textarea "Hi Sonora, thank you so much for sharing your feedback. I’m sorry to hear about…" at bounding box center [239, 174] width 193 height 19
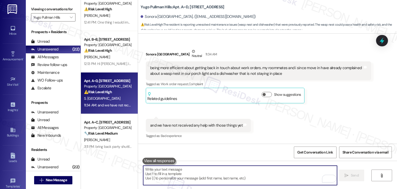
paste textarea "Hi Sonora, thank you so much for sharing your feedback. I’m sorry to hear about…"
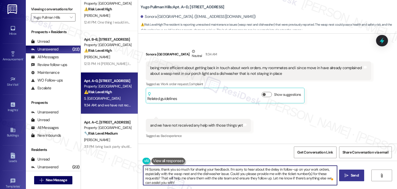
type textarea "Hi Sonora, thank you so much for sharing your feedback. I’m sorry to hear about…"
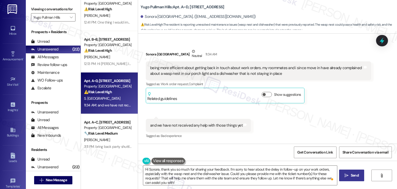
click at [357, 177] on span "Send" at bounding box center [354, 174] width 8 height 5
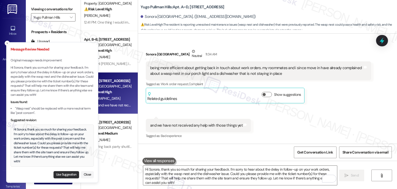
click at [63, 174] on button "Use Suggestion" at bounding box center [66, 174] width 26 height 7
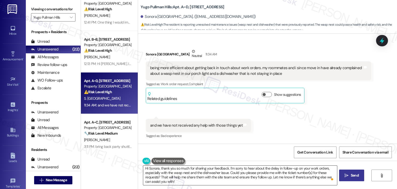
scroll to position [0, 0]
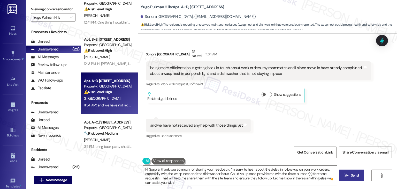
click at [358, 174] on span "Send" at bounding box center [354, 174] width 8 height 5
click at [349, 118] on div "Received via SMS Sonora Manchester Neutral 11:34 AM being more efficient about …" at bounding box center [267, 90] width 259 height 106
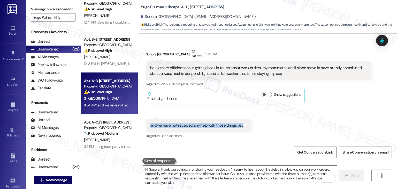
click at [349, 118] on div "Received via SMS Sonora Manchester Neutral 11:34 AM being more efficient about …" at bounding box center [267, 90] width 259 height 106
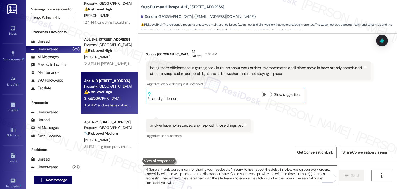
click at [349, 118] on div "Received via SMS Sonora Manchester Neutral 11:34 AM being more efficient about …" at bounding box center [267, 90] width 259 height 106
click at [349, 116] on div "Received via SMS Sonora Manchester Neutral 11:34 AM being more efficient about …" at bounding box center [267, 90] width 259 height 106
click at [189, 173] on textarea "Hi Sonora, thank you so much for sharing your feedback. I’m sorry to hear about…" at bounding box center [239, 174] width 193 height 19
click at [309, 101] on div "Sonora Manchester Neutral 11:34 AM being more efficient about getting back in t…" at bounding box center [258, 76] width 225 height 54
click at [203, 175] on textarea "Hi Sonora, thank you so much for sharing your feedback. I’m sorry to hear about…" at bounding box center [239, 174] width 193 height 19
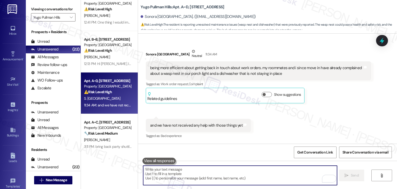
paste textarea "Hi Sonora, thank you so much for sharing your feedback. I’m sorry to hear about…"
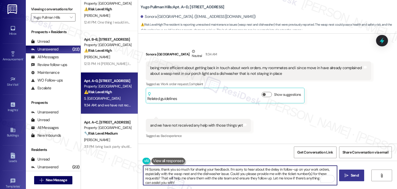
type textarea "Hi Sonora, thank you so much for sharing your feedback. I’m sorry to hear about…"
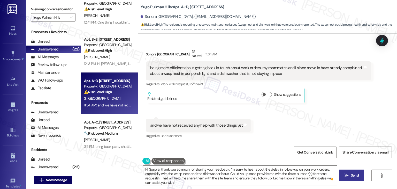
click at [279, 137] on div "Received via SMS Sonora Manchester Neutral 11:34 AM being more efficient about …" at bounding box center [267, 90] width 259 height 106
click at [253, 154] on div "Get Conversation Link Share Conversation via email" at bounding box center [267, 151] width 259 height 17
click at [286, 126] on div "Received via SMS Sonora Manchester Neutral 11:34 AM being more efficient about …" at bounding box center [267, 90] width 259 height 106
click at [281, 158] on div "Get Conversation Link Share Conversation via email" at bounding box center [267, 151] width 259 height 17
click at [287, 128] on div "Received via SMS Sonora Manchester Neutral 11:34 AM being more efficient about …" at bounding box center [267, 90] width 259 height 106
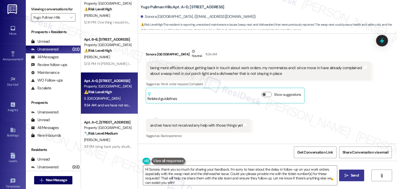
click at [350, 178] on button " Send" at bounding box center [351, 175] width 25 height 12
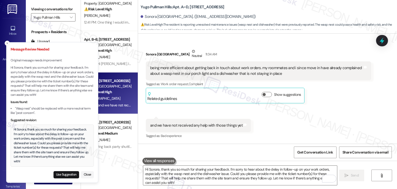
click at [47, 151] on div "Hi Sonora, thank you so much for sharing your feedback. I’m sorry to hear about…" at bounding box center [52, 145] width 77 height 36
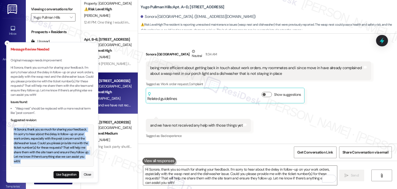
click at [47, 151] on div "Hi Sonora, thank you so much for sharing your feedback. I’m sorry to hear about…" at bounding box center [52, 145] width 77 height 36
copy div "Hi Sonora, thank you so much for sharing your feedback. I’m sorry to hear about…"
click at [66, 175] on button "Use Suggestion" at bounding box center [66, 174] width 26 height 7
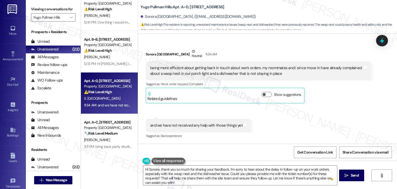
click at [343, 175] on span " Send" at bounding box center [351, 174] width 16 height 5
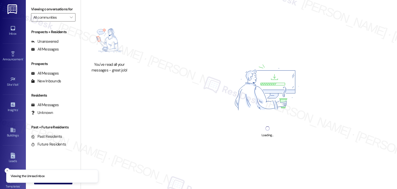
type input "Yugo Pullman Hills"
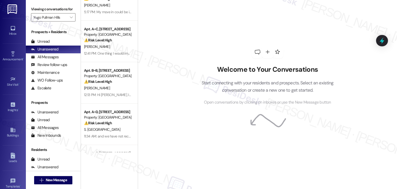
scroll to position [52, 0]
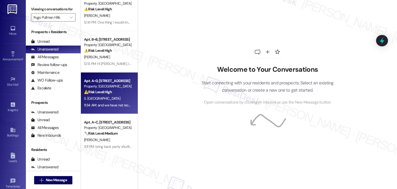
click at [108, 103] on div "11:34 AM: and we have not received any help with those things yet 11:34 AM: and…" at bounding box center [133, 105] width 98 height 5
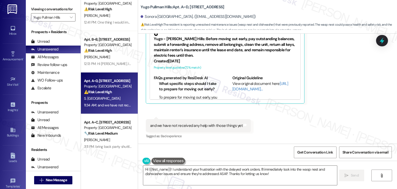
scroll to position [294, 0]
click at [214, 170] on textarea "Hi {{first_name}}! I understand your frustration with the delayed work orders. …" at bounding box center [239, 174] width 193 height 19
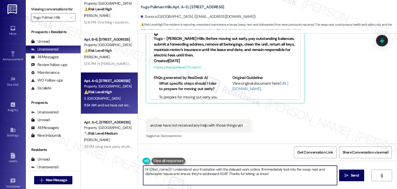
click at [214, 170] on textarea "Hi {{first_name}}! I understand your frustration with the delayed work orders. …" at bounding box center [239, 174] width 193 height 19
paste textarea "Sonora, thank you so much for sharing your feedback. I’m sorry to hear about th…"
type textarea "Hi Sonora, thank you so much for sharing your feedback. I’m sorry to hear about…"
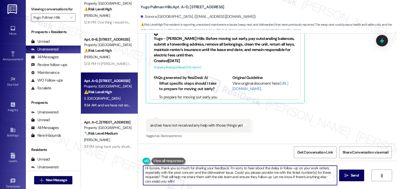
scroll to position [0, 0]
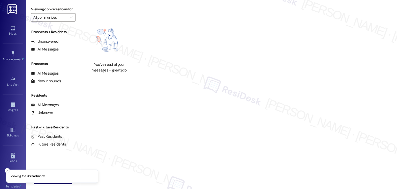
type input "Yugo Pullman Hills"
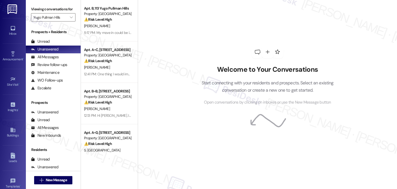
click at [150, 83] on div "Welcome to Your Conversations Start connecting with your residents and prospect…" at bounding box center [267, 94] width 259 height 189
click at [165, 73] on div "Welcome to Your Conversations Start connecting with your residents and prospect…" at bounding box center [267, 94] width 259 height 189
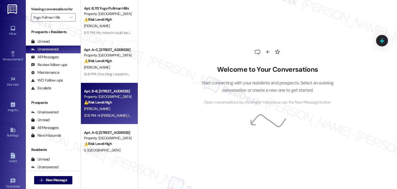
click at [115, 115] on div "12:13 PM: Hi [PERSON_NAME]. I would say a better cleaning crew because the grou…" at bounding box center [283, 115] width 399 height 5
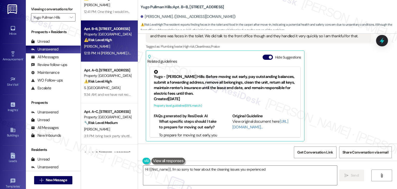
scroll to position [119, 0]
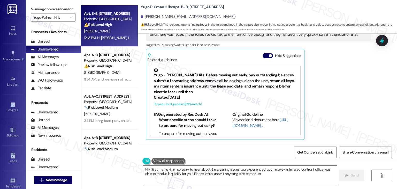
type textarea "Hi {{first_name}}, I'm so sorry to hear about the cleaning issues you experienc…"
click at [193, 56] on div "Related guidelines Hide Suggestions" at bounding box center [224, 56] width 155 height 12
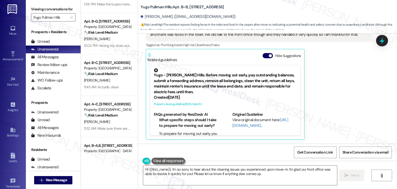
scroll to position [232, 0]
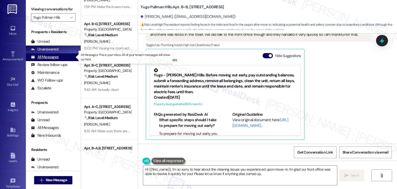
click at [55, 58] on div "All Messages" at bounding box center [45, 56] width 28 height 5
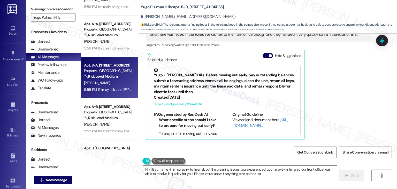
scroll to position [0, 0]
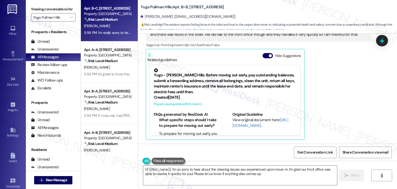
click at [119, 29] on div "5:56 PM: I’m really sorry to hear that the work didn’t meet your expectations. …" at bounding box center [107, 32] width 49 height 6
type textarea "Hi {{first_name}}, I'm so sorry to hear about the cleaning issues you experienc…"
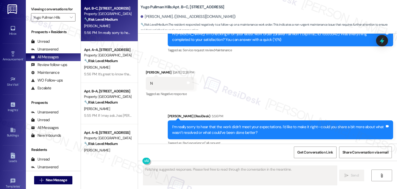
scroll to position [713, 0]
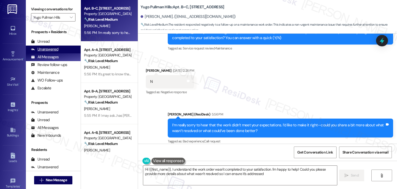
type textarea "Hi {{first_name}}, I understand the work order wasn't completed to your satisfa…"
click at [55, 50] on div "Unanswered" at bounding box center [44, 48] width 27 height 5
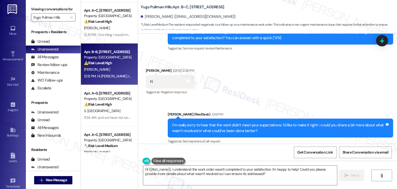
scroll to position [52, 0]
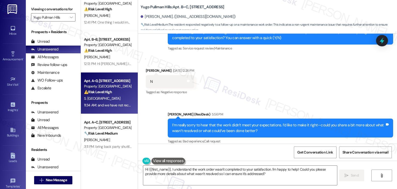
click at [117, 98] on div "S. [GEOGRAPHIC_DATA]" at bounding box center [107, 98] width 49 height 6
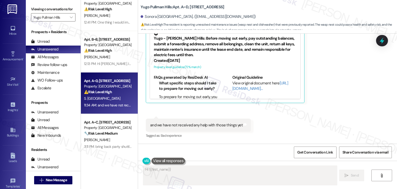
scroll to position [294, 0]
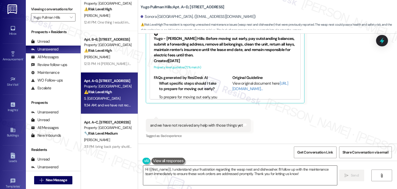
click at [246, 174] on textarea "Hi {{first_name}}, I understand your frustration regarding the wasp nest and di…" at bounding box center [239, 174] width 193 height 19
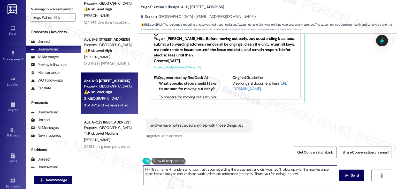
click at [246, 174] on textarea "Hi {{first_name}}, I understand your frustration regarding the wasp nest and di…" at bounding box center [239, 174] width 193 height 19
paste textarea "[GEOGRAPHIC_DATA], thank you so much for sharing your feedback. I’m sorry to he…"
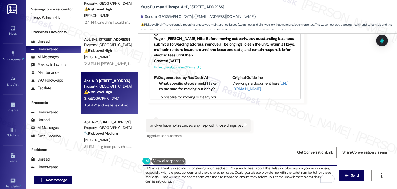
scroll to position [0, 0]
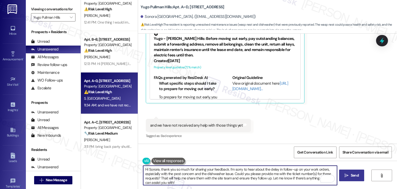
type textarea "Hi Sonora, thank you so much for sharing your feedback. I’m sorry to hear about…"
click at [352, 175] on span "Send" at bounding box center [354, 174] width 8 height 5
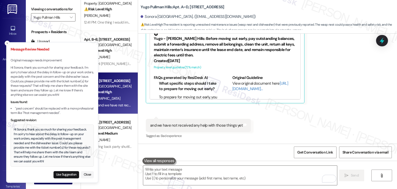
click at [54, 146] on div "Hi Sonora, thank you so much for sharing your feedback. I’m sorry to hear about…" at bounding box center [52, 145] width 77 height 36
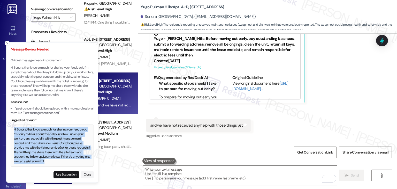
click at [54, 146] on div "Hi Sonora, thank you so much for sharing your feedback. I’m sorry to hear about…" at bounding box center [52, 145] width 77 height 36
copy div "Hi Sonora, thank you so much for sharing your feedback. I’m sorry to hear about…"
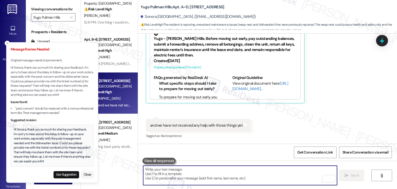
paste textarea "Hi Sonora, thank you so much for sharing your feedback. I’m sorry to hear about…"
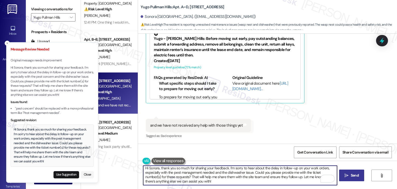
scroll to position [4, 0]
click at [186, 173] on textarea "Hi Sonora, thank you so much for sharing your feedback. I’m sorry to hear about…" at bounding box center [239, 174] width 193 height 19
type textarea "Hi Sonora, thank you so much for sharing your feedback. I’m sorry to hear about…"
click at [349, 175] on span "Send" at bounding box center [354, 174] width 10 height 5
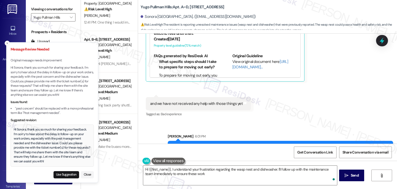
scroll to position [347, 0]
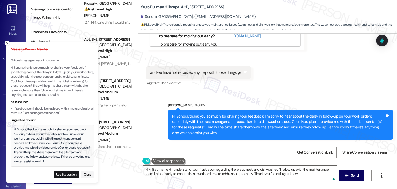
type textarea "Hi {{first_name}}, I understand your frustration regarding the wasp nest and di…"
click at [89, 174] on button "Close" at bounding box center [87, 174] width 13 height 7
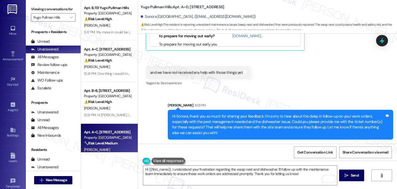
scroll to position [0, 0]
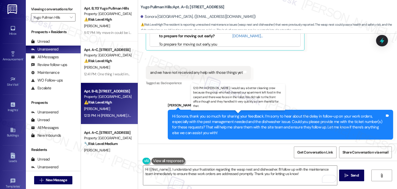
click at [113, 114] on div "12:13 PM: Hi [PERSON_NAME]. I would say a better cleaning crew because the grou…" at bounding box center [283, 115] width 399 height 5
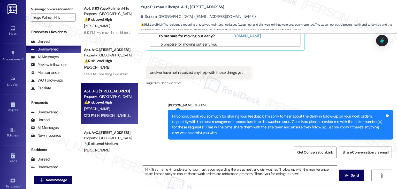
type textarea "Fetching suggested responses. Please feel free to read through the conversation…"
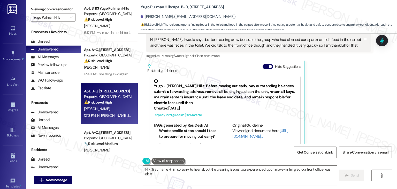
scroll to position [119, 0]
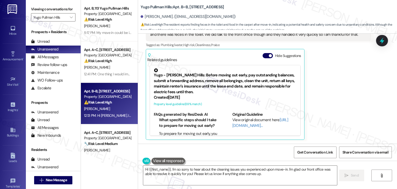
click at [341, 109] on div "[PERSON_NAME] 12:13 PM Hi [PERSON_NAME]. I would say a better cleaning crew bec…" at bounding box center [258, 77] width 225 height 124
drag, startPoint x: 324, startPoint y: 93, endPoint x: 297, endPoint y: 73, distance: 34.1
click at [324, 93] on div "[PERSON_NAME] 12:13 PM Hi [PERSON_NAME]. I would say a better cleaning crew bec…" at bounding box center [258, 77] width 225 height 124
click at [265, 53] on button "Hide Suggestions" at bounding box center [267, 55] width 10 height 5
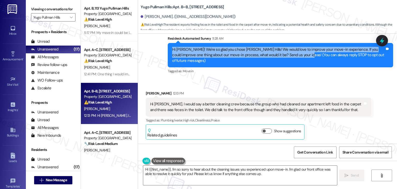
drag, startPoint x: 291, startPoint y: 54, endPoint x: 165, endPoint y: 47, distance: 126.2
click at [168, 47] on div "Hi [PERSON_NAME]! We're so glad you chose [PERSON_NAME] Hills! We would love to…" at bounding box center [280, 55] width 225 height 24
copy div "Hi [PERSON_NAME]! We're so glad you chose [PERSON_NAME] Hills! We would love to…"
click at [321, 115] on div "Hi [PERSON_NAME]. I would say a better cleaning crew because the group who had …" at bounding box center [258, 106] width 225 height 19
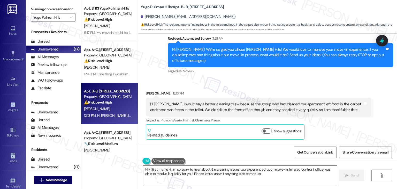
click at [314, 84] on div "Received via SMS [PERSON_NAME] 12:13 PM Hi [PERSON_NAME]. I would say a better …" at bounding box center [267, 111] width 259 height 65
click at [340, 129] on div "[PERSON_NAME] 12:13 PM Hi [PERSON_NAME]. I would say a better cleaning crew bec…" at bounding box center [258, 114] width 225 height 49
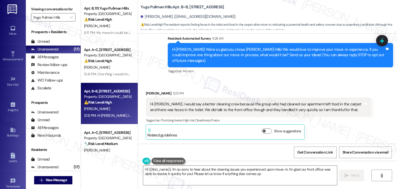
click at [340, 129] on div "[PERSON_NAME] 12:13 PM Hi [PERSON_NAME]. I would say a better cleaning crew bec…" at bounding box center [258, 114] width 225 height 49
click at [182, 173] on textarea "Hi {{first_name}}, I'm so sorry to hear about the cleaning issues you experienc…" at bounding box center [239, 174] width 193 height 19
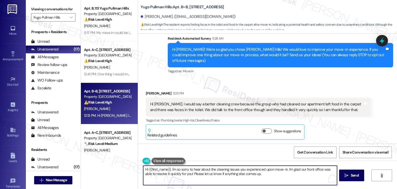
click at [182, 173] on textarea "Hi {{first_name}}, I'm so sorry to hear about the cleaning issues you experienc…" at bounding box center [239, 174] width 193 height 19
click at [308, 83] on div "Received via SMS [PERSON_NAME] 12:13 PM Hi [PERSON_NAME]. I would say a better …" at bounding box center [267, 111] width 259 height 65
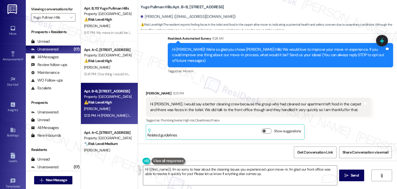
click at [308, 83] on div "Received via SMS [PERSON_NAME] 12:13 PM Hi [PERSON_NAME]. I would say a better …" at bounding box center [267, 111] width 259 height 65
click at [299, 85] on div "Received via SMS [PERSON_NAME] 12:13 PM Hi [PERSON_NAME]. I would say a better …" at bounding box center [267, 111] width 259 height 65
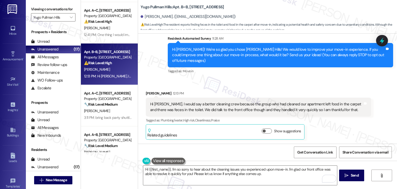
scroll to position [0, 0]
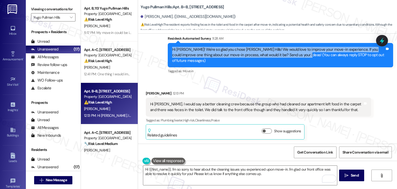
drag, startPoint x: 291, startPoint y: 57, endPoint x: 164, endPoint y: 52, distance: 127.2
click at [164, 52] on div "Survey, sent via SMS Residesk Automated Survey 11:28 AM Hi [PERSON_NAME]! We're…" at bounding box center [280, 55] width 233 height 47
copy div "Hi [PERSON_NAME]! We're so glad you chose [PERSON_NAME] Hills! We would love to…"
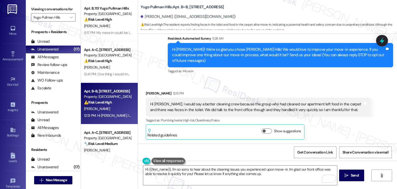
click at [248, 83] on div "Received via SMS [PERSON_NAME] 12:13 PM Hi [PERSON_NAME]. I would say a better …" at bounding box center [267, 111] width 259 height 65
click at [216, 105] on div "Hi [PERSON_NAME]. I would say a better cleaning crew because the group who had …" at bounding box center [256, 106] width 213 height 11
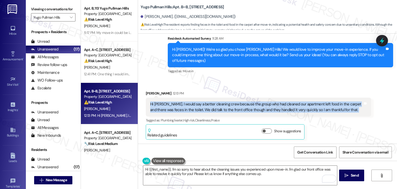
click at [216, 105] on div "Hi [PERSON_NAME]. I would say a better cleaning crew because the group who had …" at bounding box center [256, 106] width 213 height 11
copy div "Hi [PERSON_NAME]. I would say a better cleaning crew because the group who had …"
click at [302, 73] on div "Tagged as: Move in Click to highlight conversations about Move in" at bounding box center [280, 70] width 225 height 7
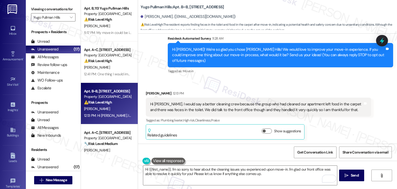
click at [307, 81] on div "Received via SMS [PERSON_NAME] 12:13 PM Hi [PERSON_NAME]. I would say a better …" at bounding box center [267, 111] width 259 height 65
click at [307, 82] on div "Received via SMS [PERSON_NAME] 12:13 PM Hi [PERSON_NAME]. I would say a better …" at bounding box center [267, 111] width 259 height 65
click at [201, 171] on textarea "Hi {{first_name}}, I'm so sorry to hear about the cleaning issues you experienc…" at bounding box center [239, 174] width 193 height 19
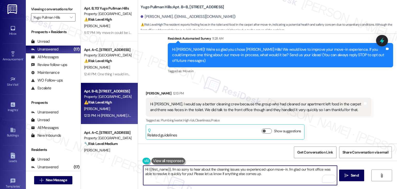
click at [201, 171] on textarea "Hi {{first_name}}, I'm so sorry to hear about the cleaning issues you experienc…" at bounding box center [239, 174] width 193 height 19
paste textarea "[PERSON_NAME], thank you so much for your honest feedback. I’m sorry to hear ab…"
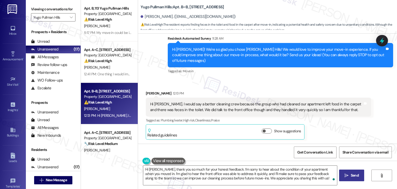
click at [347, 175] on icon "" at bounding box center [346, 175] width 4 height 4
type textarea "Fetching suggested responses. Please feel free to read through the conversation…"
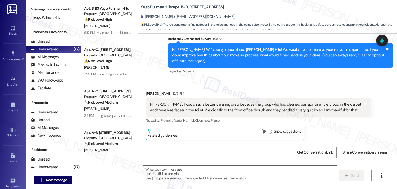
scroll to position [91, 0]
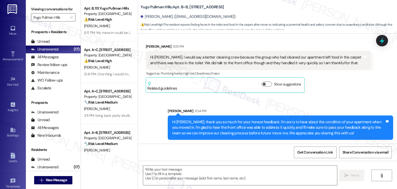
click at [352, 96] on div "Received via SMS [PERSON_NAME] 12:13 PM Hi [PERSON_NAME]. I would say a better …" at bounding box center [258, 68] width 233 height 57
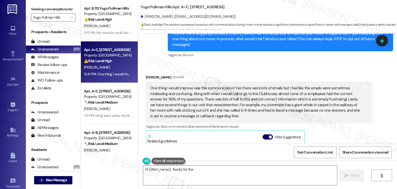
scroll to position [136, 0]
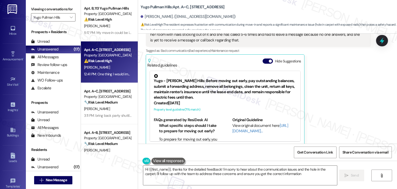
click at [264, 58] on button "Hide Suggestions" at bounding box center [267, 60] width 10 height 5
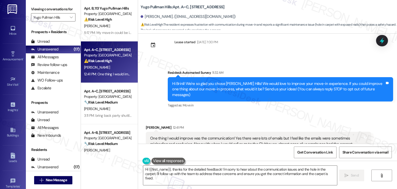
scroll to position [9, 0]
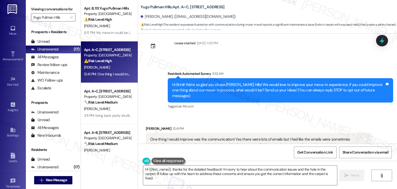
click at [229, 90] on div "Hi Brinli! We're so glad you chose [PERSON_NAME] Hills! We would love to improv…" at bounding box center [278, 90] width 213 height 17
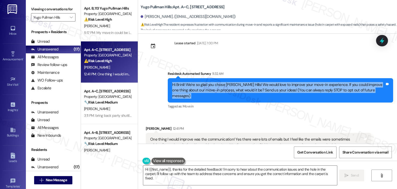
click at [229, 90] on div "Hi Brinli! We're so glad you chose [PERSON_NAME] Hills! We would love to improv…" at bounding box center [278, 90] width 213 height 17
copy div "Hi Brinli! We're so glad you chose [PERSON_NAME] Hills! We would love to improv…"
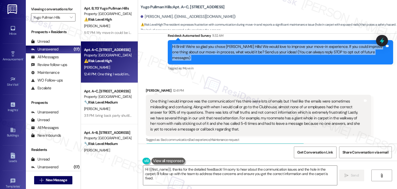
scroll to position [61, 0]
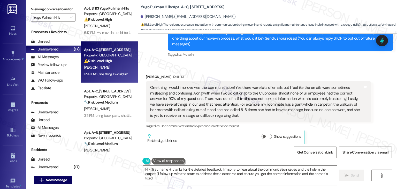
click at [240, 98] on div "One thing I would improve was the communication! Yes there were lots of emails …" at bounding box center [256, 101] width 213 height 33
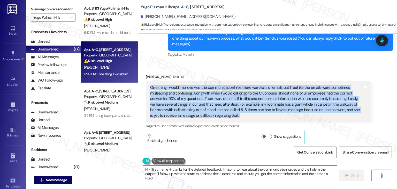
click at [240, 98] on div "One thing I would improve was the communication! Yes there were lots of emails …" at bounding box center [256, 101] width 213 height 33
copy div "One thing I would improve was the communication! Yes there were lots of emails …"
click at [238, 168] on textarea "Hi {{first_name}}, thanks for the detailed feedback! I'm sorry to hear about th…" at bounding box center [239, 174] width 193 height 19
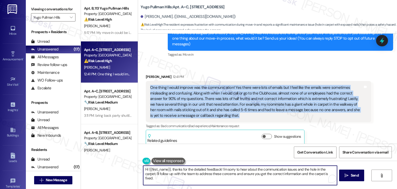
paste textarea "Brinli, thank you so much for sharing your feedback. I’m sorry to hear about th…"
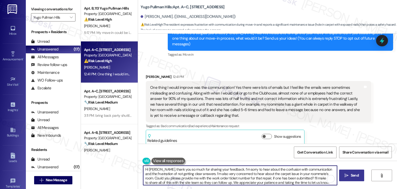
click at [352, 177] on span "Send" at bounding box center [354, 174] width 8 height 5
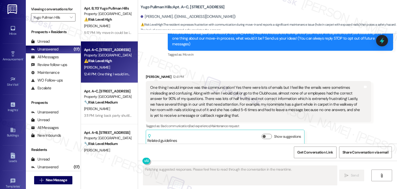
scroll to position [60, 0]
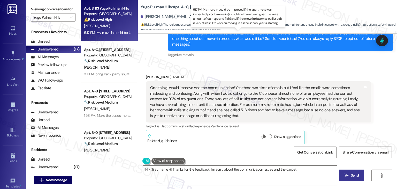
type textarea "Hi {{first_name}}! Thanks for the feedback. I'm sorry about the communication i…"
click at [106, 34] on div "5:17 PM: My move in could be improved if the apartment was inspected prior to m…" at bounding box center [279, 32] width 391 height 5
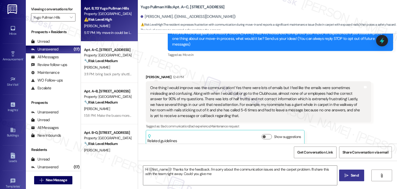
type textarea "Hi {{first_name}}! Thanks for the feedback. I'm sorry about the communication i…"
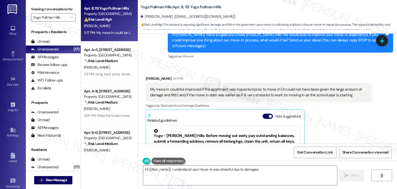
scroll to position [114, 0]
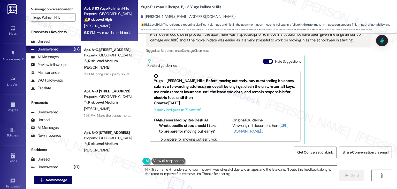
type textarea "Hi {{first_name}}, I understand your move-in was stressful due to damages and t…"
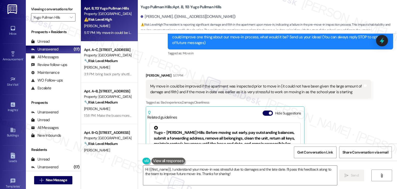
scroll to position [10, 0]
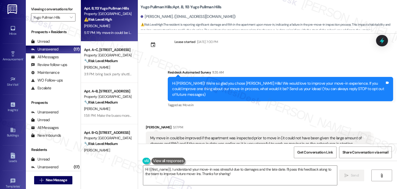
click at [240, 113] on div "Received via SMS [PERSON_NAME] 5:17 PM My move in could be improved if the apar…" at bounding box center [267, 183] width 259 height 140
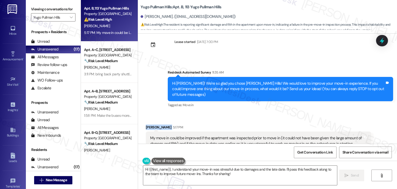
click at [240, 113] on div "Received via SMS [PERSON_NAME] 5:17 PM My move in could be improved if the apar…" at bounding box center [267, 183] width 259 height 140
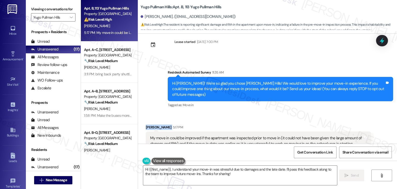
click at [240, 113] on div "Received via SMS [PERSON_NAME] 5:17 PM My move in could be improved if the apar…" at bounding box center [267, 183] width 259 height 140
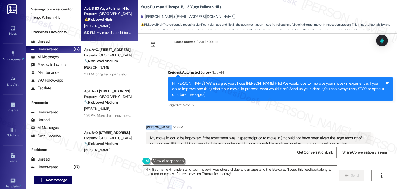
click at [240, 113] on div "Received via SMS [PERSON_NAME] 5:17 PM My move in could be improved if the apar…" at bounding box center [267, 183] width 259 height 140
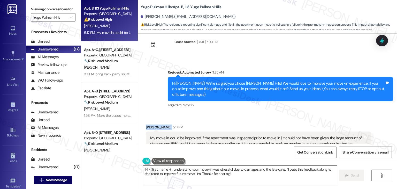
click at [240, 113] on div "Received via SMS [PERSON_NAME] 5:17 PM My move in could be improved if the apar…" at bounding box center [267, 183] width 259 height 140
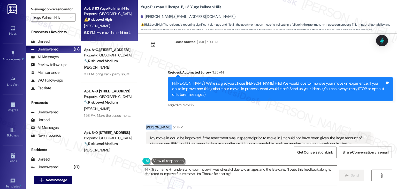
click at [240, 113] on div "Received via SMS [PERSON_NAME] 5:17 PM My move in could be improved if the apar…" at bounding box center [267, 183] width 259 height 140
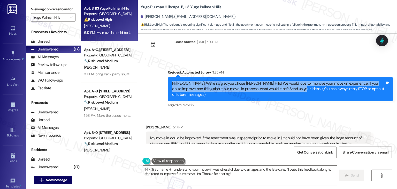
drag, startPoint x: 285, startPoint y: 87, endPoint x: 156, endPoint y: 81, distance: 129.0
click at [156, 81] on div "Survey, sent via SMS Residesk Automated Survey 11:35 AM Hi [PERSON_NAME]! We're…" at bounding box center [267, 85] width 259 height 55
copy div "Hi [PERSON_NAME]! We're so glad you chose [PERSON_NAME] Hills! We would love to…"
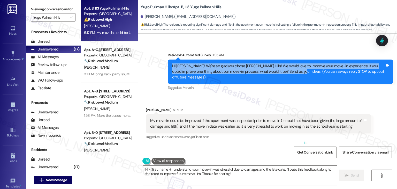
scroll to position [62, 0]
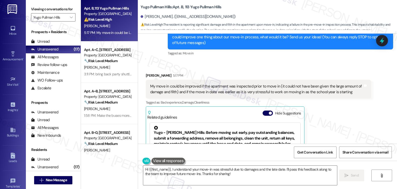
click at [241, 83] on div "My move in could be improved if the apartment was inspected prior to move in (i…" at bounding box center [256, 88] width 213 height 11
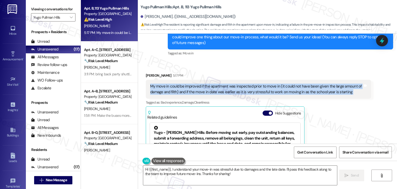
click at [241, 83] on div "My move in could be improved if the apartment was inspected prior to move in (i…" at bounding box center [256, 88] width 213 height 11
copy div "My move in could be improved if the apartment was inspected prior to move in (i…"
click at [262, 110] on button "Hide Suggestions" at bounding box center [267, 112] width 10 height 5
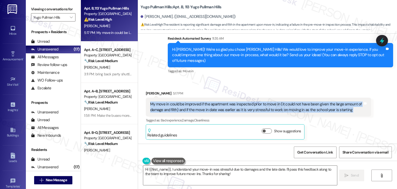
scroll to position [38, 0]
